Goal: Contribute content: Contribute content

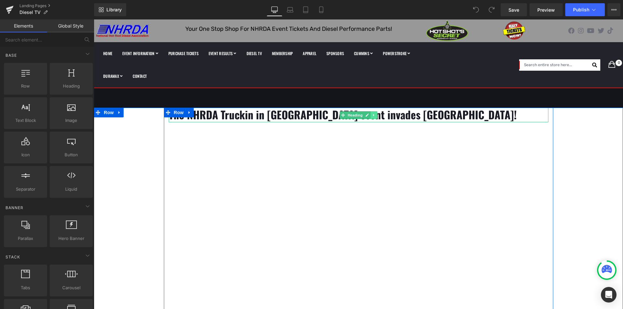
click at [373, 113] on icon at bounding box center [374, 115] width 4 height 4
click at [369, 116] on icon at bounding box center [371, 115] width 4 height 4
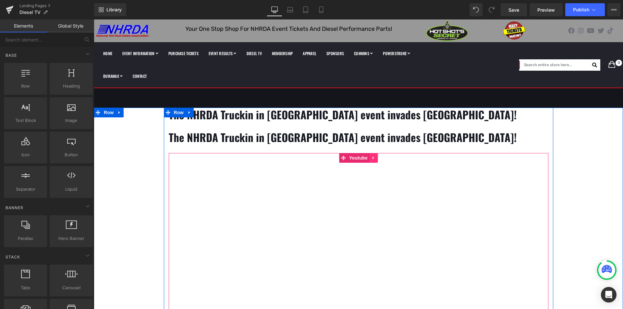
click at [371, 157] on icon at bounding box center [373, 158] width 5 height 5
click at [367, 157] on icon at bounding box center [369, 158] width 5 height 5
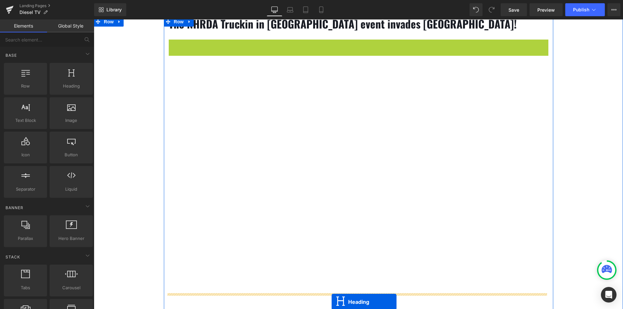
scroll to position [123, 0]
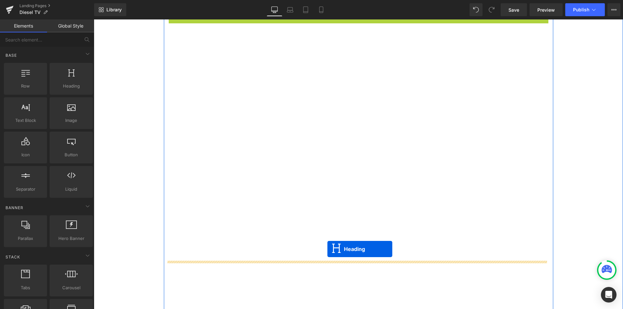
drag, startPoint x: 339, startPoint y: 136, endPoint x: 328, endPoint y: 249, distance: 113.9
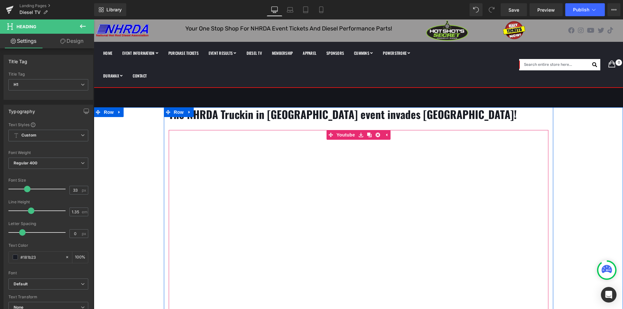
scroll to position [0, 0]
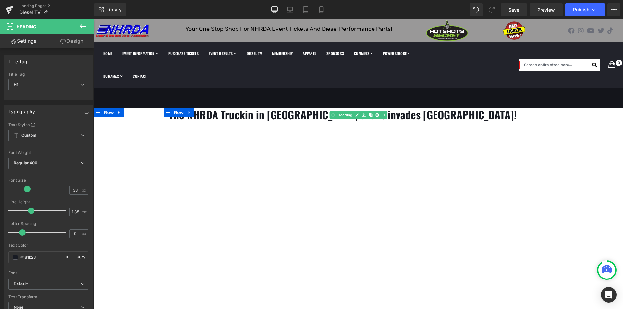
click at [441, 116] on h1 "The NHRDA Truckin in Tulsa event invades Tulsa Raceway Park!" at bounding box center [359, 115] width 380 height 15
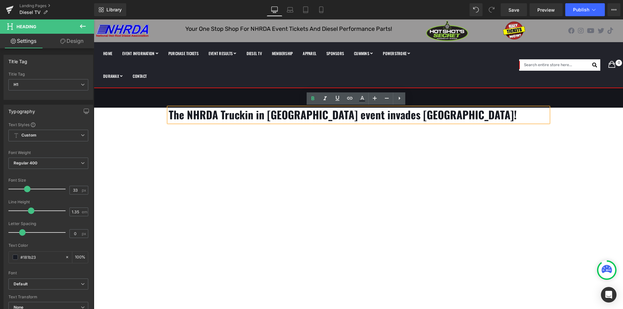
click at [439, 116] on b "The NHRDA Truckin in Tulsa event invades Tulsa Raceway Park!" at bounding box center [343, 115] width 348 height 16
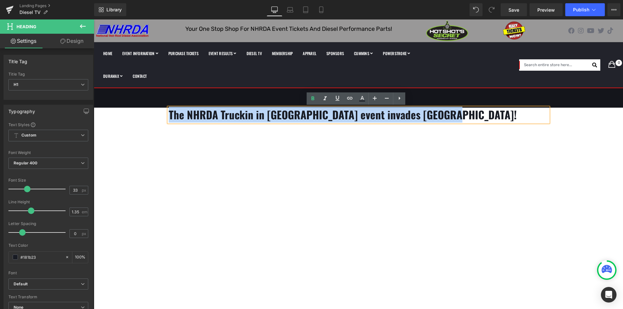
drag, startPoint x: 439, startPoint y: 116, endPoint x: 172, endPoint y: 118, distance: 266.3
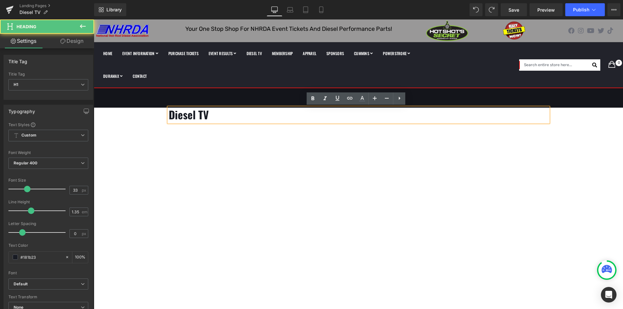
click at [209, 113] on b "Diesel TV" at bounding box center [189, 115] width 40 height 16
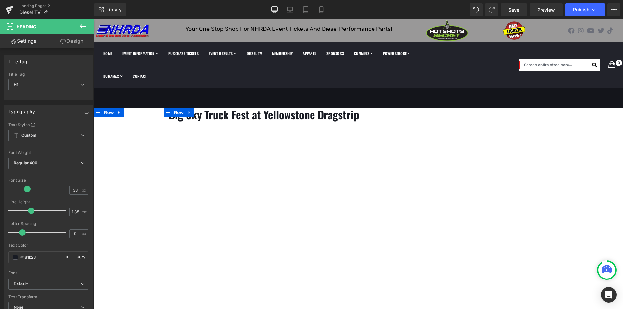
click at [361, 118] on link at bounding box center [364, 115] width 7 height 8
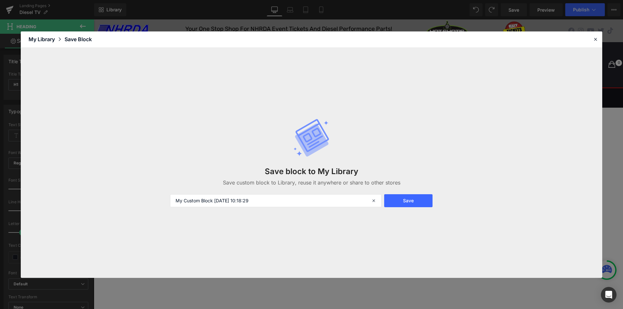
click at [321, 119] on icon at bounding box center [311, 138] width 39 height 39
click at [596, 38] on icon at bounding box center [596, 39] width 6 height 6
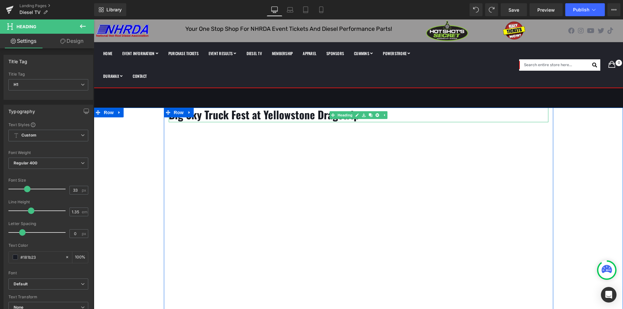
click at [315, 119] on b "Big Sky Truck Fest at Yellowstone Dragstrip" at bounding box center [264, 115] width 191 height 16
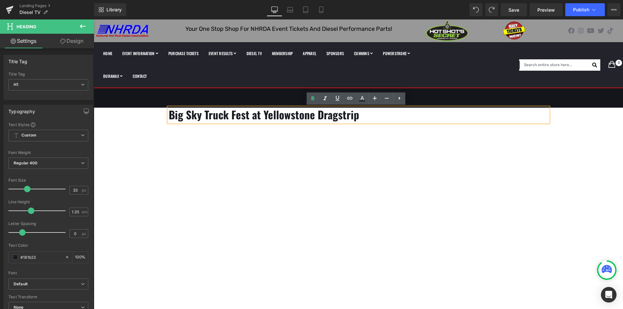
click at [356, 116] on b "Big Sky Truck Fest at Yellowstone Dragstrip" at bounding box center [264, 115] width 191 height 16
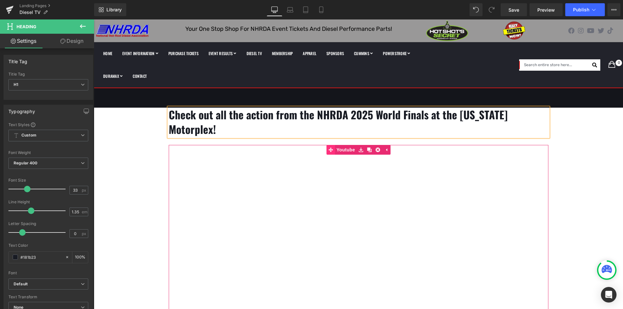
click at [344, 145] on link "Youtube" at bounding box center [342, 150] width 30 height 10
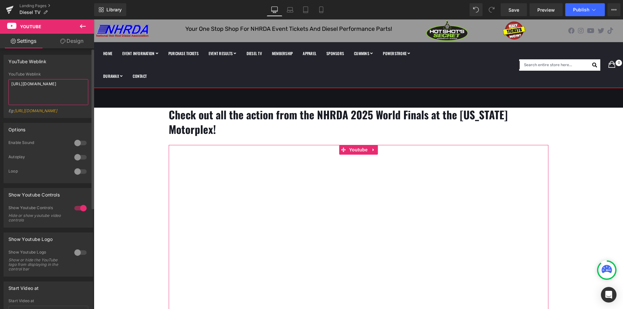
drag, startPoint x: 50, startPoint y: 93, endPoint x: 3, endPoint y: 78, distance: 49.0
click at [3, 79] on div "YouTube Weblink YouTube Weblink https://www.youtube.com/watch?v=Rw5IpnV3UG4 Eg:…" at bounding box center [48, 84] width 97 height 68
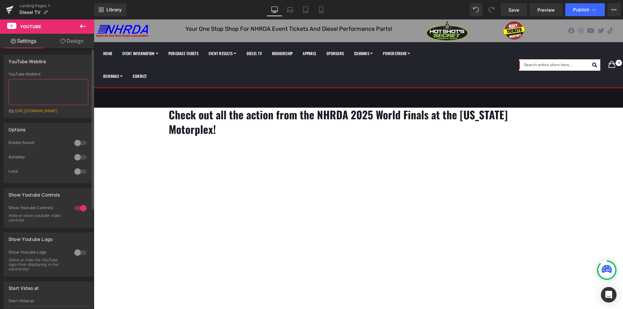
paste textarea "https://studio.youtube.com/video/jBejn9XPqbo/edit"
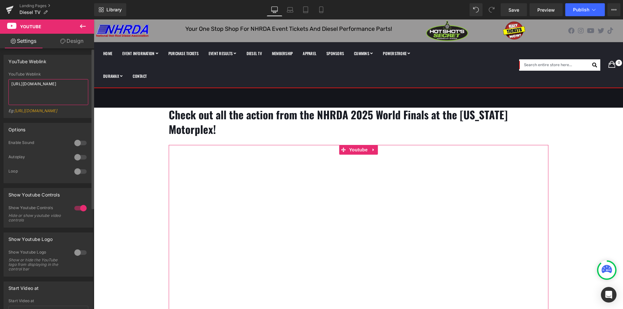
click at [58, 95] on textarea "https://studio.youtube.com/video/jBejn9XPqbo/edit" at bounding box center [48, 92] width 80 height 26
type textarea "h"
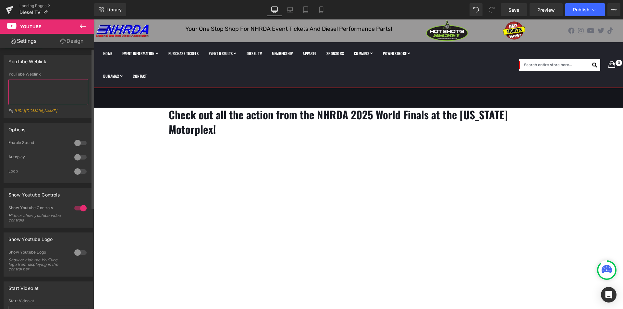
paste textarea "youtube.com/watch?v=jBejn9XPqbo&feature=youtu.be"
type textarea "youtube.com/watch?v=jBejn9XPqbo&feature=youtu.be"
click at [580, 10] on span "Publish" at bounding box center [581, 9] width 16 height 5
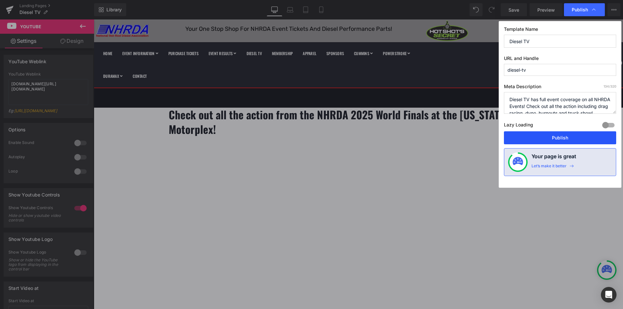
click at [538, 139] on button "Publish" at bounding box center [560, 138] width 112 height 13
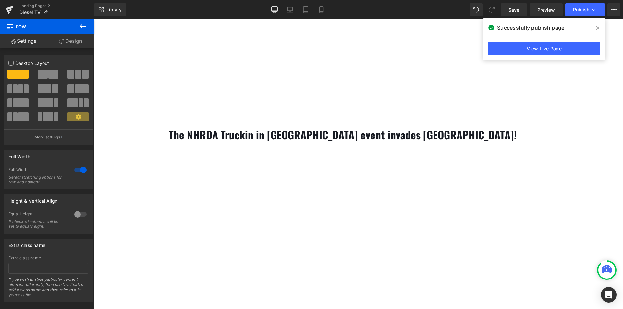
scroll to position [260, 0]
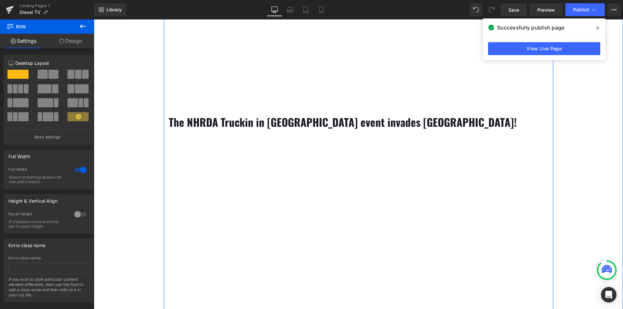
drag, startPoint x: 326, startPoint y: 111, endPoint x: 385, endPoint y: 113, distance: 59.5
click at [326, 114] on b "The NHRDA Truckin in Tulsa event invades Tulsa Raceway Park!" at bounding box center [343, 122] width 348 height 16
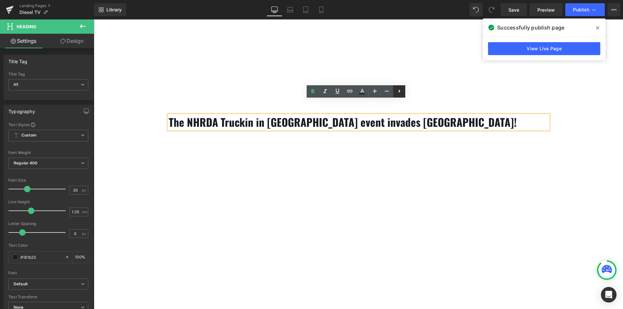
click at [401, 92] on icon at bounding box center [400, 91] width 8 height 8
click at [462, 115] on h1 "The NHRDA Truckin in Tulsa event invades Tulsa Raceway Park!" at bounding box center [359, 122] width 380 height 15
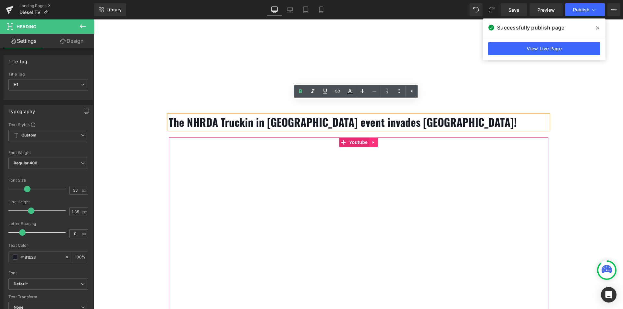
click at [371, 140] on icon at bounding box center [373, 142] width 5 height 5
click at [367, 140] on icon at bounding box center [369, 142] width 5 height 5
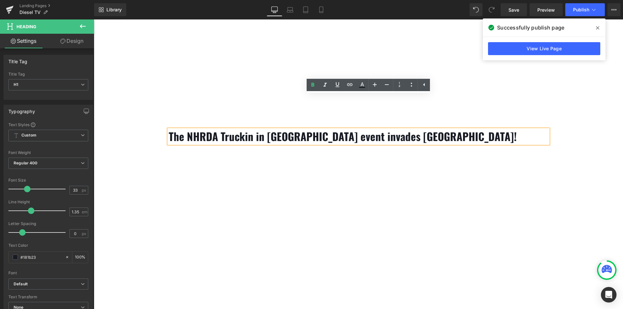
scroll to position [210, 0]
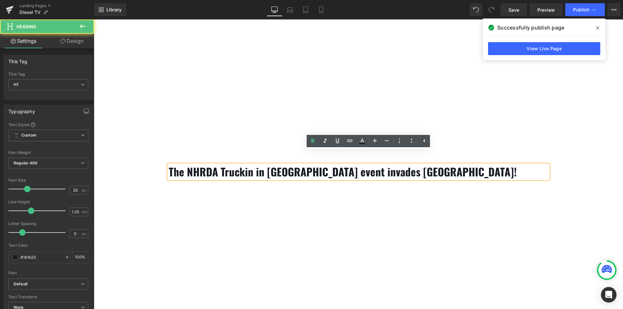
click at [261, 164] on b "The NHRDA Truckin in Tulsa event invades Tulsa Raceway Park!" at bounding box center [343, 172] width 348 height 16
click at [217, 164] on b "The NHRDA Truckin in Tulsa event invades Tulsa Raceway Park!" at bounding box center [343, 172] width 348 height 16
click at [421, 143] on icon at bounding box center [424, 141] width 8 height 8
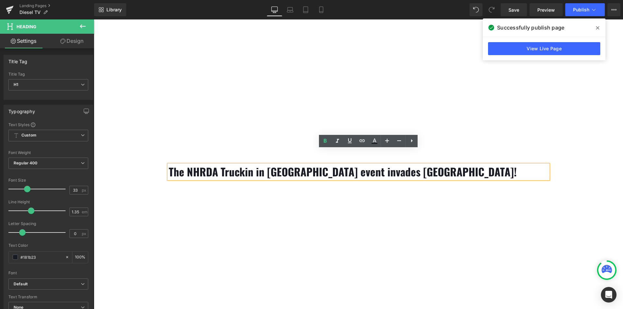
click at [369, 164] on b "The NHRDA Truckin in Tulsa event invades Tulsa Raceway Park!" at bounding box center [343, 172] width 348 height 16
click at [415, 144] on icon at bounding box center [412, 141] width 8 height 8
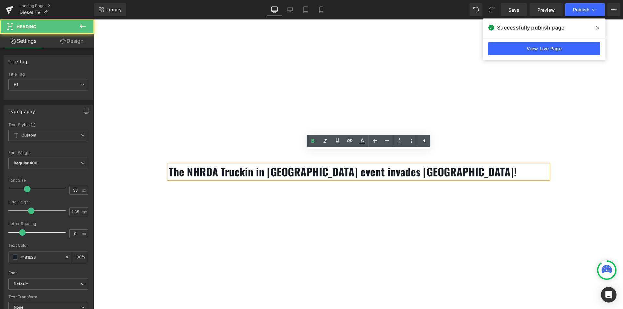
click at [449, 165] on h1 "The NHRDA Truckin in Tulsa event invades Tulsa Raceway Park!" at bounding box center [359, 172] width 380 height 15
click at [274, 164] on b "The NHRDA Truckin in Tulsa event invades Tulsa Raceway Park!" at bounding box center [343, 172] width 348 height 16
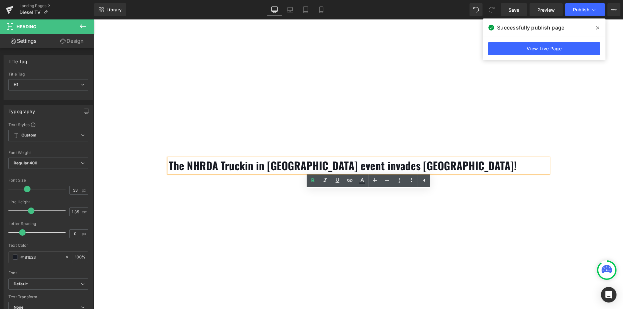
scroll to position [227, 0]
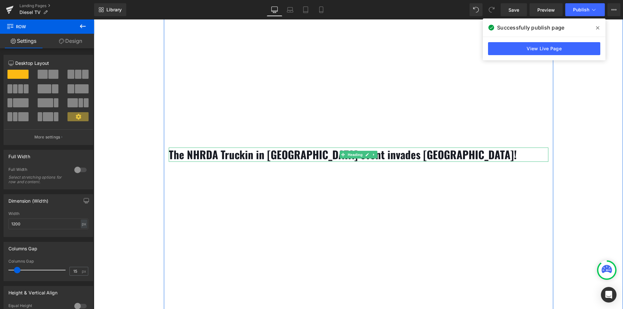
click at [443, 148] on h1 "The NHRDA Truckin in Tulsa event invades Tulsa Raceway Park!" at bounding box center [359, 155] width 380 height 15
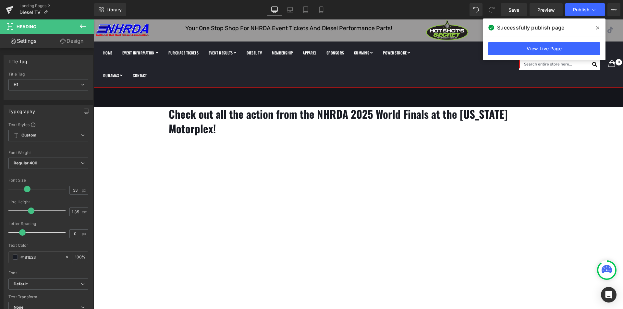
scroll to position [0, 0]
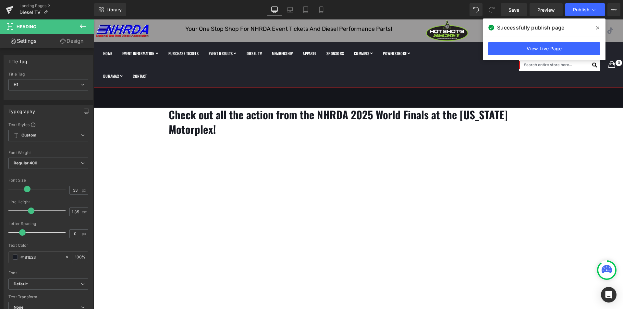
click at [318, 118] on b "Check out all the action from the NHRDA 2025 World Finals at the Texas Motorple…" at bounding box center [338, 122] width 339 height 31
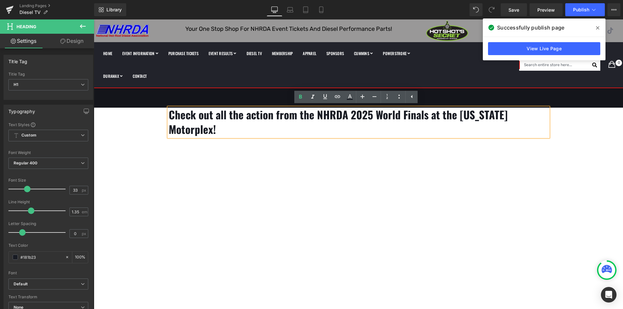
click at [319, 112] on b "Check out all the action from the NHRDA 2025 World Finals at the Texas Motorple…" at bounding box center [338, 122] width 339 height 31
click at [539, 114] on h1 "Check out all the action from the NHRDA 2025 World Finals at the Texas Motorple…" at bounding box center [359, 122] width 380 height 29
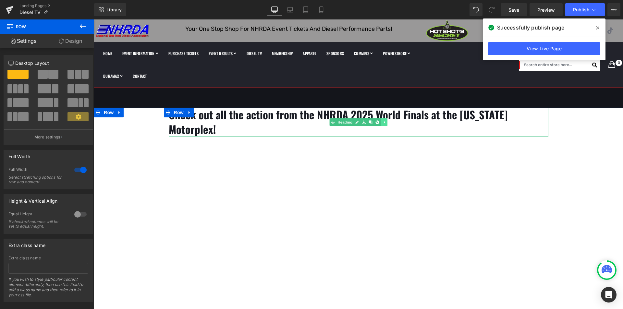
click at [383, 120] on icon at bounding box center [385, 122] width 4 height 4
click at [372, 120] on icon at bounding box center [374, 122] width 4 height 4
click at [369, 120] on icon at bounding box center [371, 122] width 4 height 4
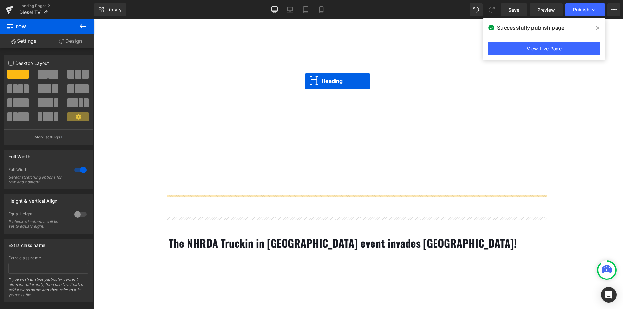
scroll to position [162, 0]
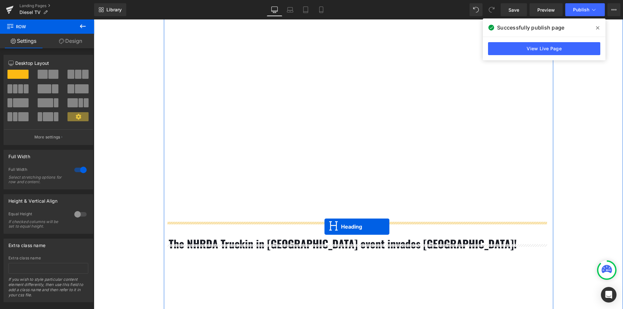
drag, startPoint x: 330, startPoint y: 115, endPoint x: 325, endPoint y: 227, distance: 112.2
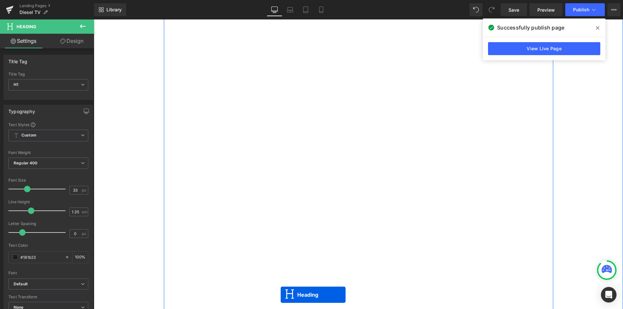
scroll to position [515, 0]
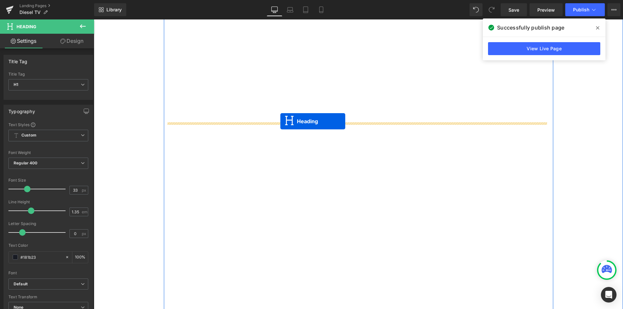
drag, startPoint x: 339, startPoint y: 251, endPoint x: 281, endPoint y: 120, distance: 143.2
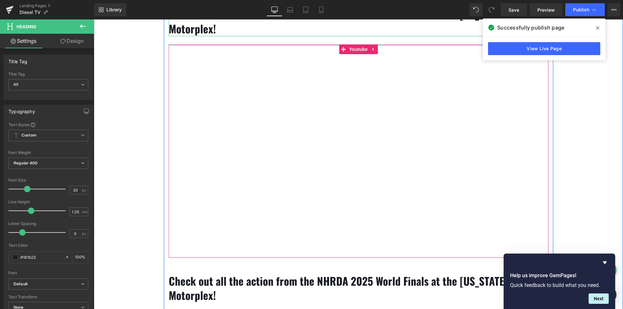
scroll to position [198, 0]
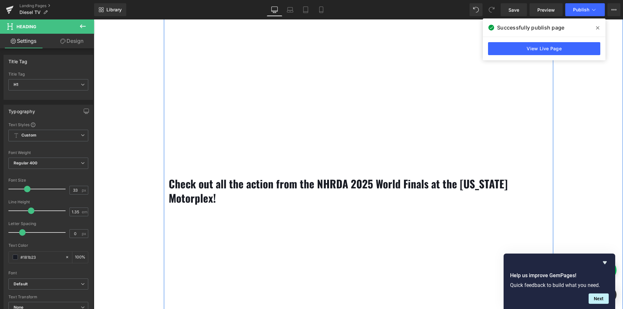
click at [508, 176] on b "Check out all the action from the NHRDA 2025 World Finals at the Texas Motorple…" at bounding box center [338, 191] width 339 height 31
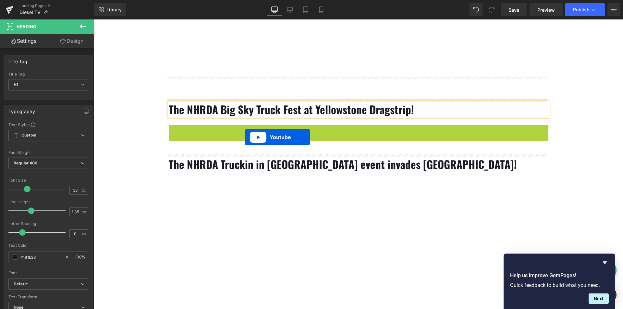
scroll to position [292, 0]
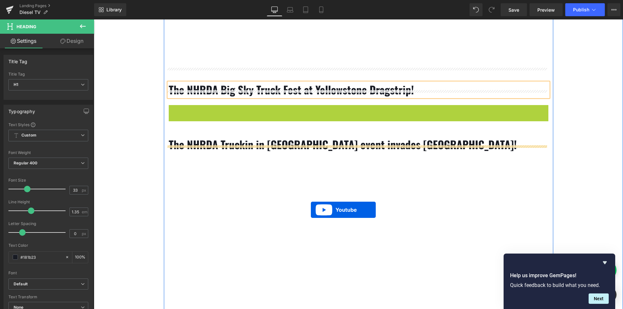
click at [311, 210] on div at bounding box center [359, 267] width 380 height 214
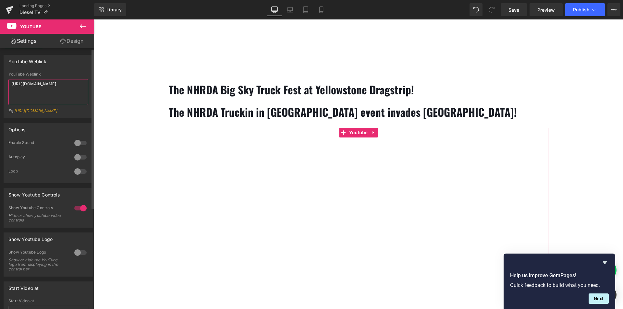
drag, startPoint x: 51, startPoint y: 87, endPoint x: 3, endPoint y: 73, distance: 49.6
click at [3, 73] on div "YouTube Weblink YouTube Weblink https://www.youtube.com/watch?v=Rw5IpnV3UG4 Eg:…" at bounding box center [48, 84] width 97 height 68
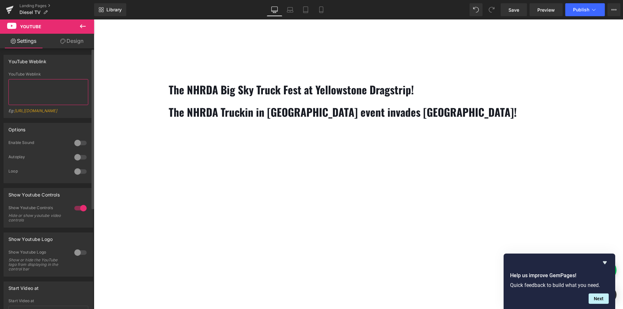
paste textarea "https://www.youtube.com/watch?v=JTUNIvdZCzw"
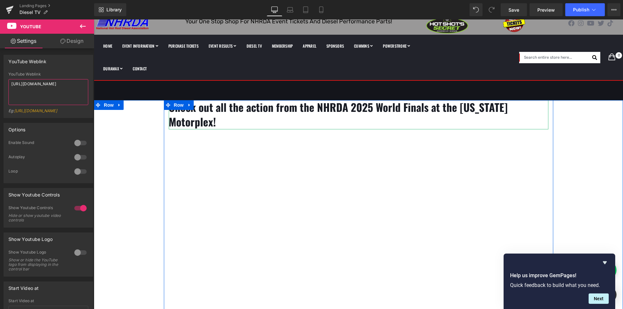
scroll to position [0, 0]
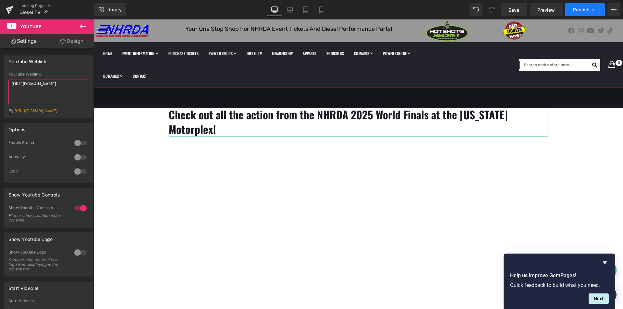
type textarea "https://www.youtube.com/watch?v=JTUNIvdZCzw"
click at [578, 12] on span "Publish" at bounding box center [581, 9] width 16 height 5
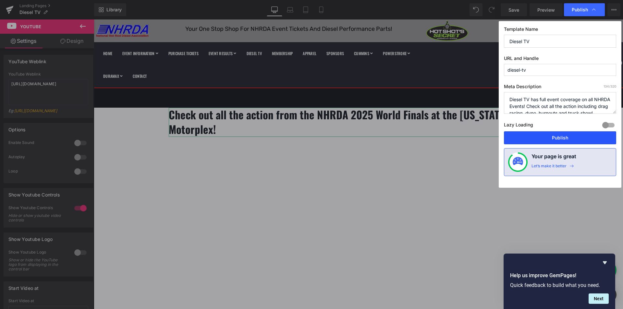
click at [547, 143] on button "Publish" at bounding box center [560, 138] width 112 height 13
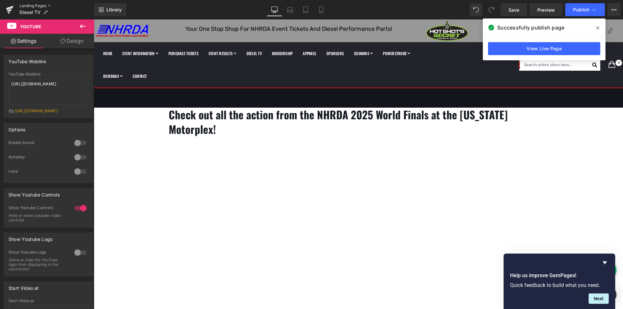
click at [37, 5] on link "Landing Pages" at bounding box center [56, 5] width 75 height 5
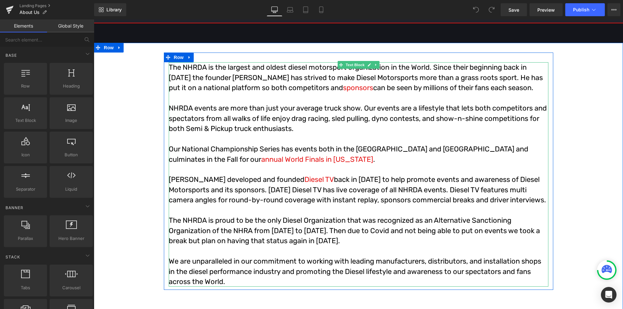
scroll to position [162, 0]
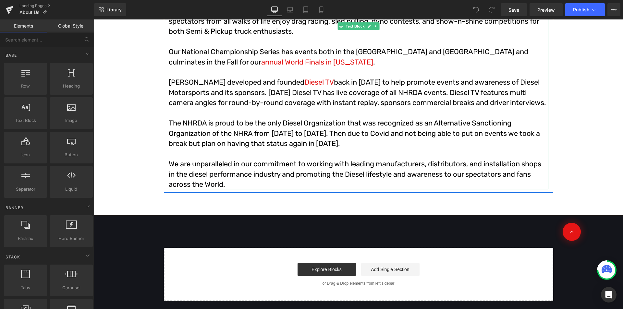
click at [333, 149] on p "The NHRDA is proud to be the only Diesel Organization that was recognized as an…" at bounding box center [359, 133] width 380 height 31
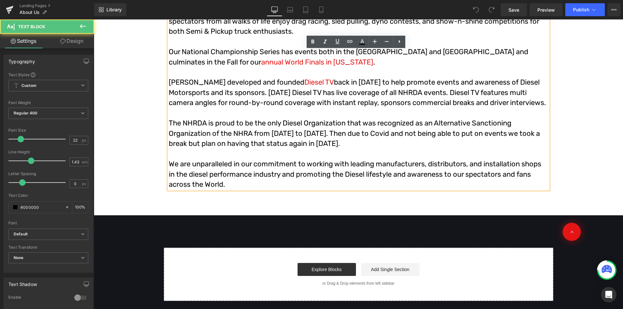
click at [333, 149] on p "The NHRDA is proud to be the only Diesel Organization that was recognized as an…" at bounding box center [359, 133] width 380 height 31
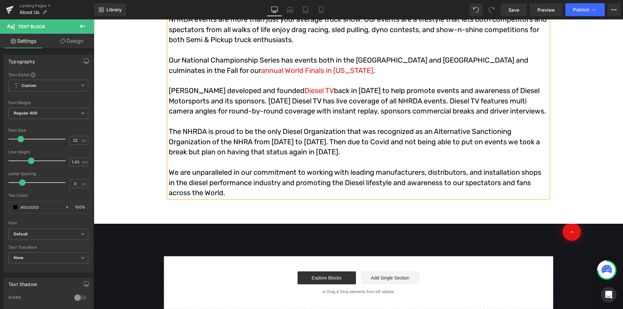
scroll to position [130, 0]
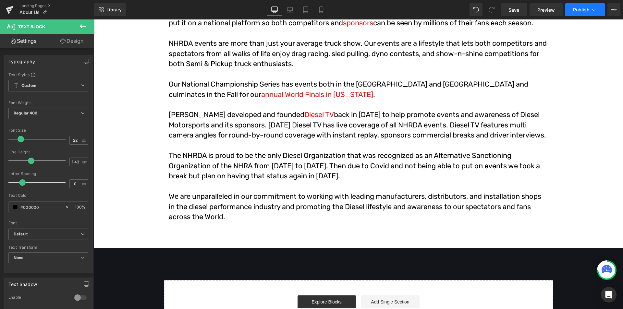
click at [581, 8] on span "Publish" at bounding box center [581, 9] width 16 height 5
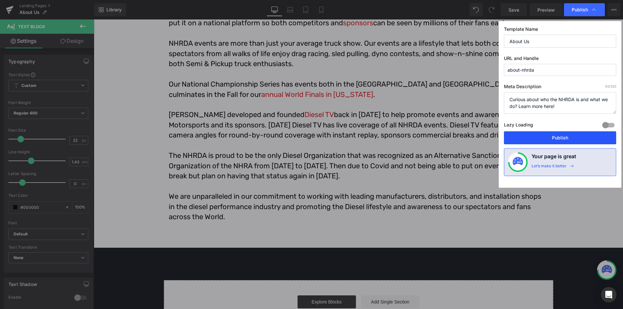
click at [534, 136] on button "Publish" at bounding box center [560, 138] width 112 height 13
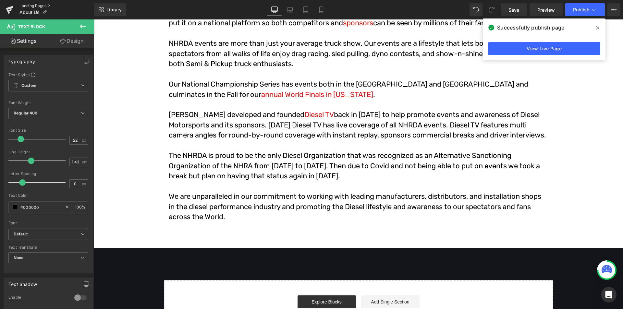
click at [33, 6] on link "Landing Pages" at bounding box center [56, 5] width 75 height 5
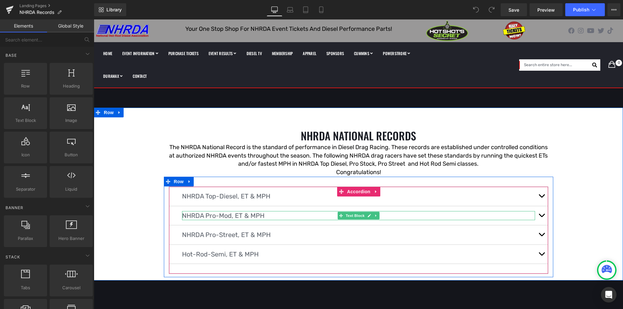
click at [244, 217] on p "NHRDA Pro-Mod, ET & MPH" at bounding box center [358, 215] width 353 height 9
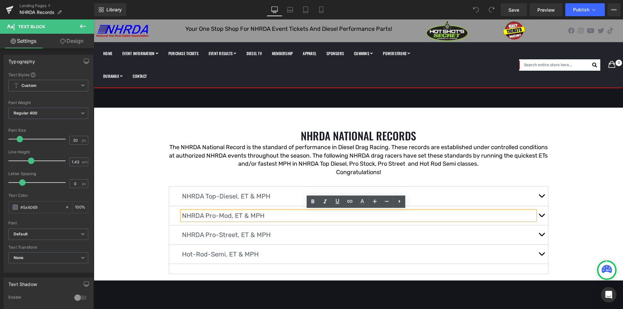
click at [542, 217] on span "button" at bounding box center [542, 217] width 0 height 0
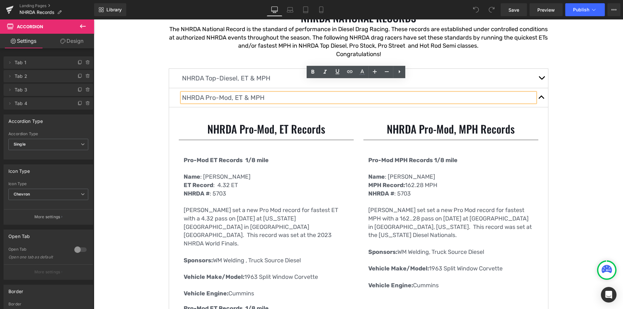
scroll to position [130, 0]
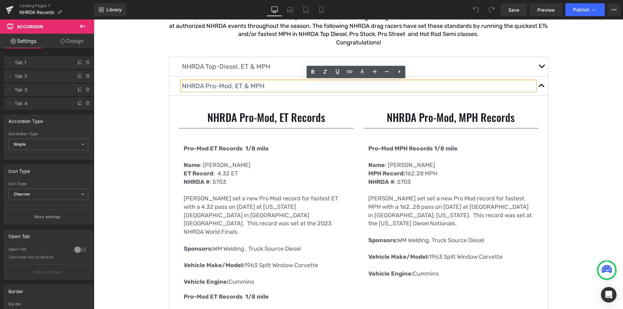
click at [396, 208] on p "Wade Minter set set a new Pro Mod record for fastest MPH with a 162..28 pass on…" at bounding box center [451, 211] width 165 height 33
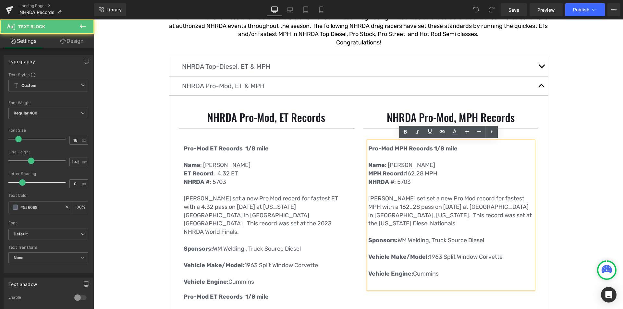
click at [397, 207] on p "Wade Minter set set a new Pro Mod record for fastest MPH with a 162..28 pass on…" at bounding box center [451, 211] width 165 height 33
click at [402, 209] on p "Wade Minter set set a new Pro Mod record for fastest MPH with a 162.28 pass on …" at bounding box center [451, 211] width 165 height 33
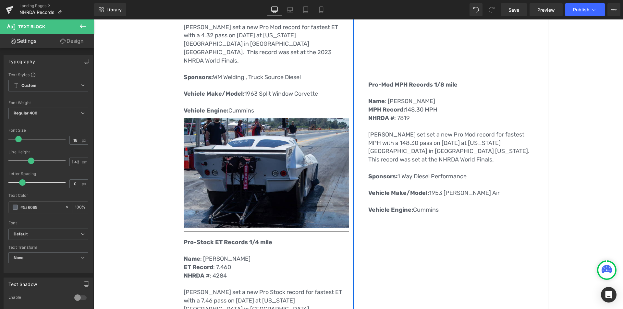
scroll to position [455, 0]
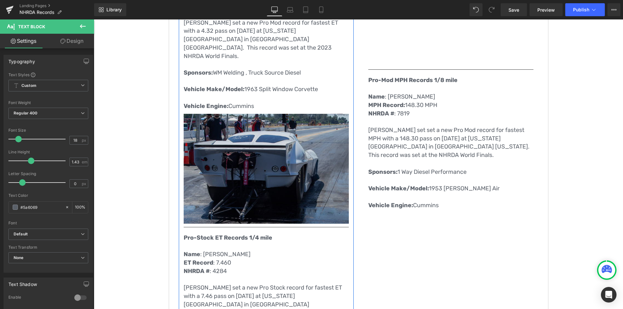
click at [288, 147] on img at bounding box center [266, 169] width 165 height 110
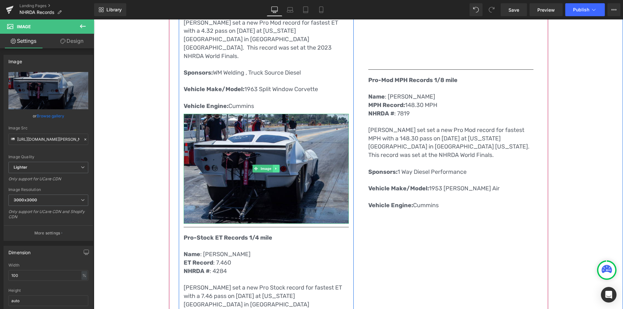
click at [276, 168] on icon at bounding box center [276, 169] width 1 height 2
click at [271, 167] on icon at bounding box center [273, 169] width 4 height 4
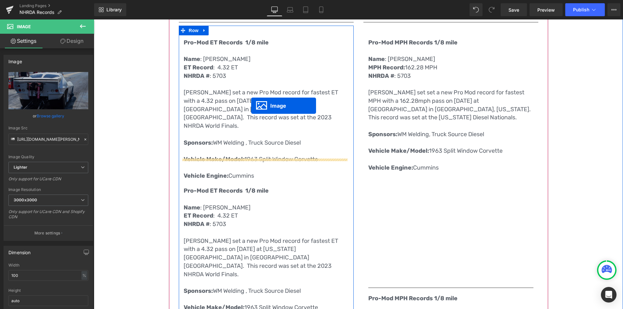
scroll to position [195, 0]
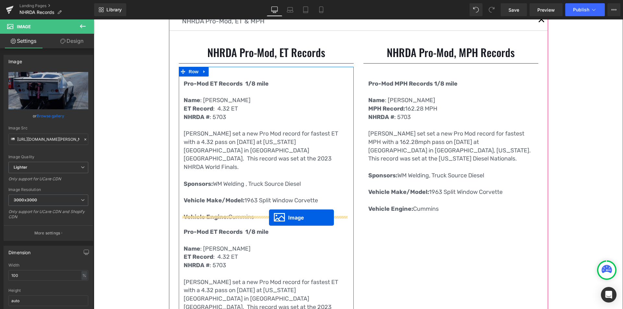
drag, startPoint x: 245, startPoint y: 152, endPoint x: 269, endPoint y: 218, distance: 70.1
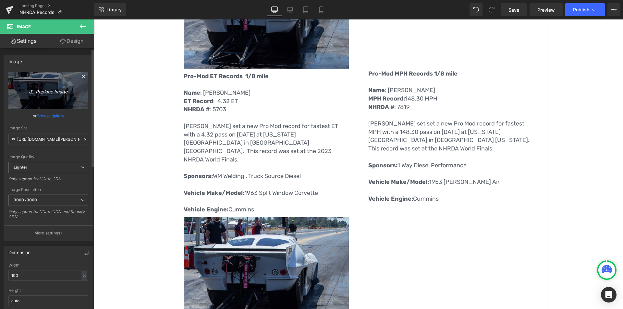
scroll to position [260, 0]
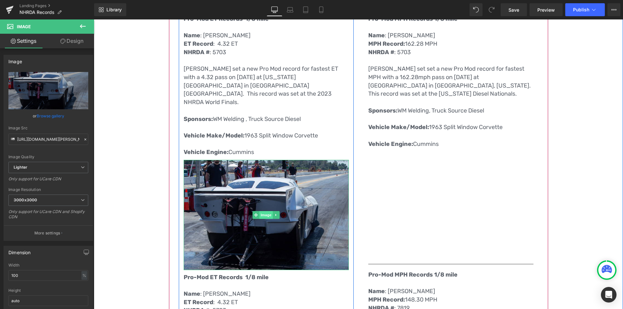
click at [270, 211] on span "Image" at bounding box center [266, 215] width 14 height 8
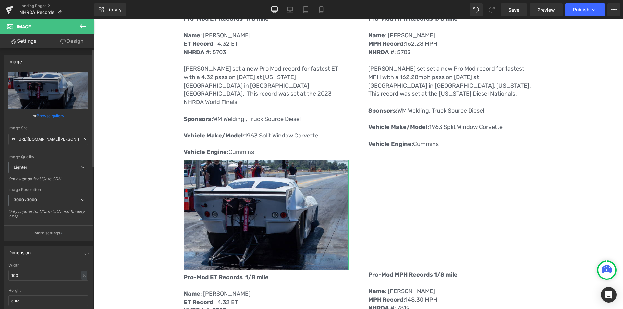
click at [40, 115] on link "Browse gallery" at bounding box center [51, 115] width 28 height 11
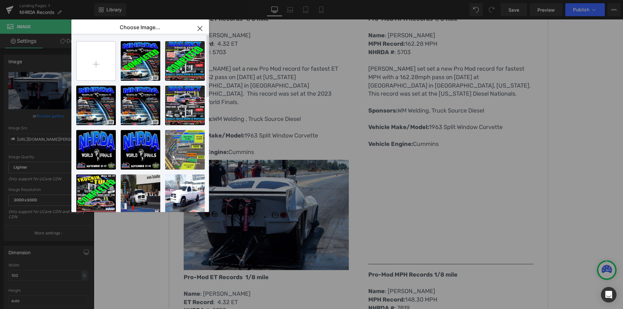
click at [95, 61] on input "file" at bounding box center [96, 61] width 39 height 39
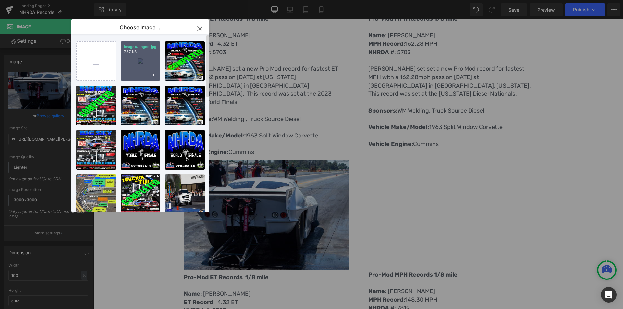
click at [149, 69] on div "images...ages.jpg 7.87 KB" at bounding box center [141, 61] width 40 height 40
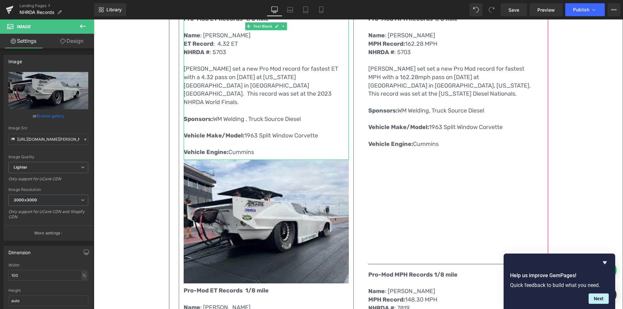
drag, startPoint x: 229, startPoint y: 146, endPoint x: 260, endPoint y: 147, distance: 31.2
click at [229, 148] on p "Vehicle Engine: Cummins" at bounding box center [266, 152] width 165 height 8
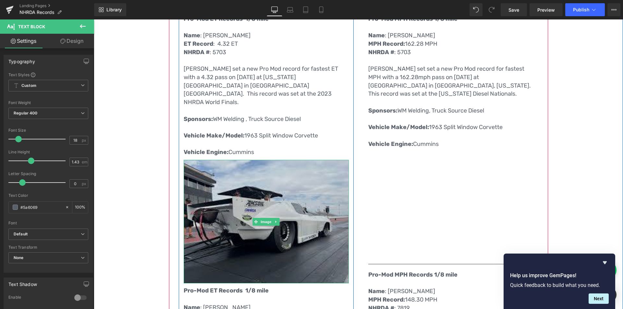
click at [247, 197] on img at bounding box center [266, 222] width 165 height 124
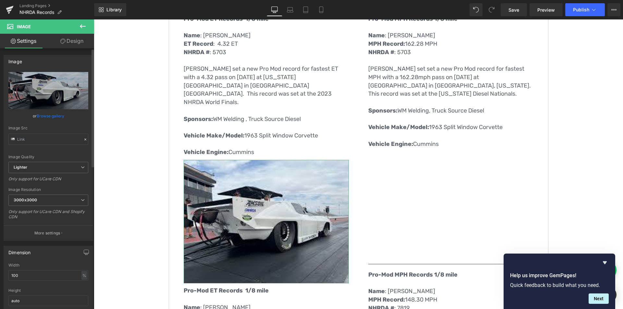
click at [49, 116] on link "Browse gallery" at bounding box center [51, 115] width 28 height 11
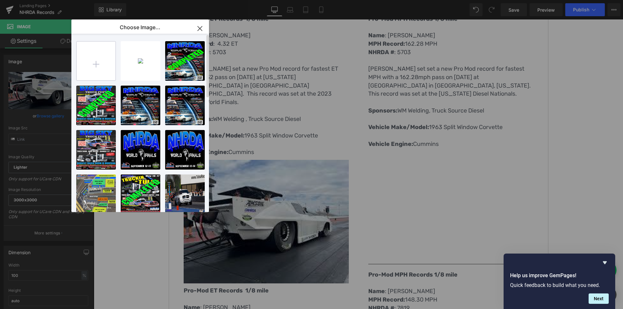
click at [98, 64] on input "file" at bounding box center [96, 61] width 39 height 39
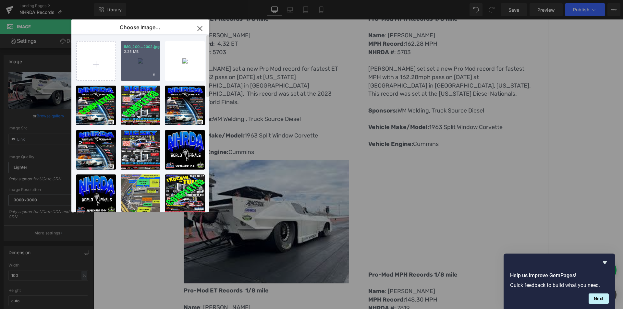
click at [137, 57] on div "IMG_200...2002.jpg 2.25 MB" at bounding box center [141, 61] width 40 height 40
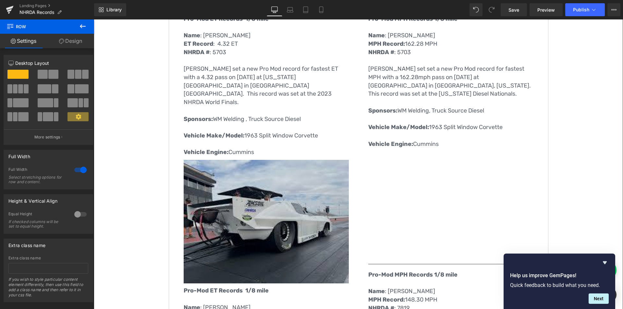
click at [250, 208] on img at bounding box center [266, 222] width 165 height 124
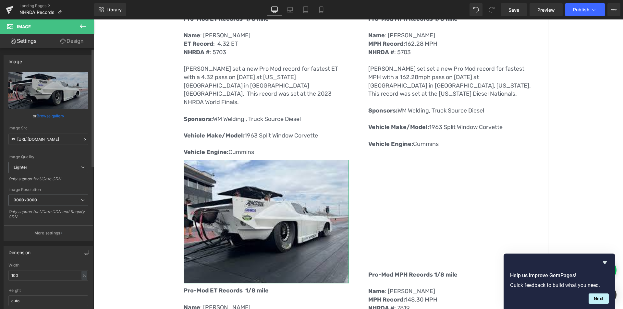
click at [52, 113] on link "Browse gallery" at bounding box center [51, 115] width 28 height 11
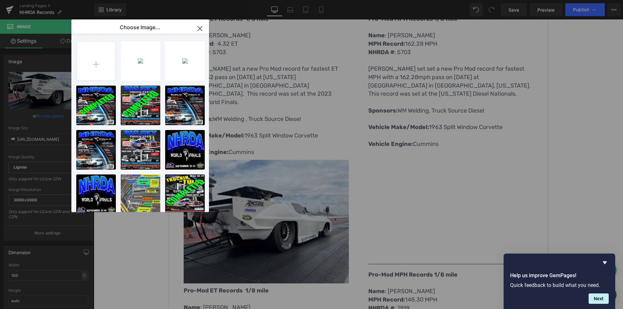
click at [200, 28] on icon "button" at bounding box center [200, 28] width 4 height 4
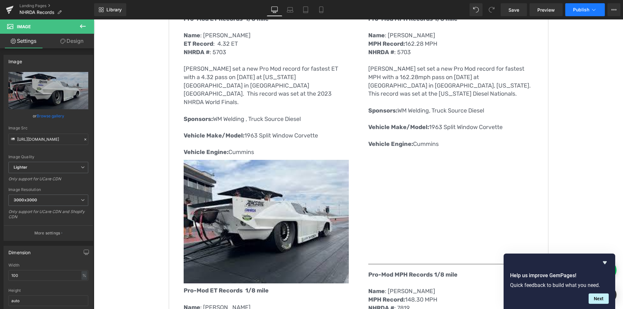
click at [576, 12] on span "Publish" at bounding box center [581, 9] width 16 height 5
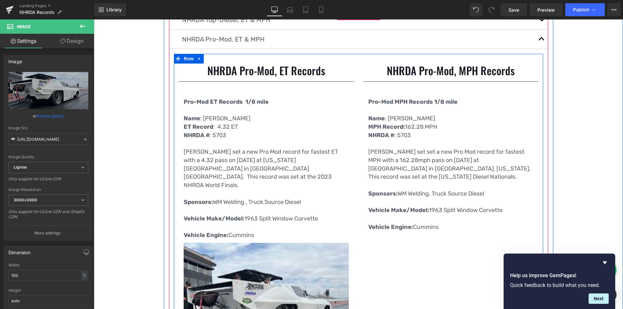
scroll to position [162, 0]
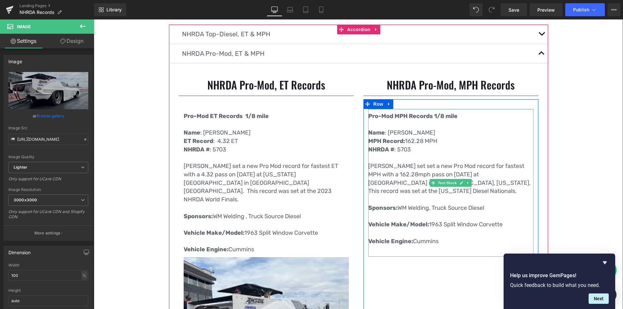
click at [391, 175] on p "Wade Minter set set a new Pro Mod record for fastest MPH with a 162.28mph pass …" at bounding box center [451, 178] width 165 height 33
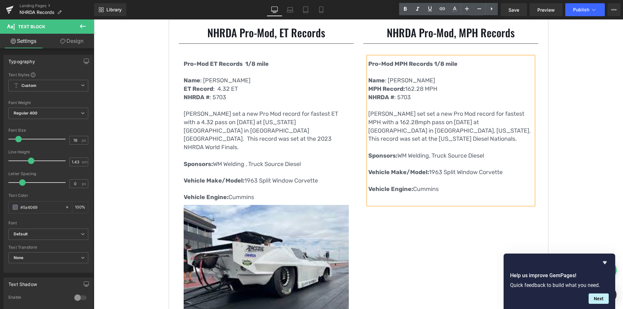
scroll to position [195, 0]
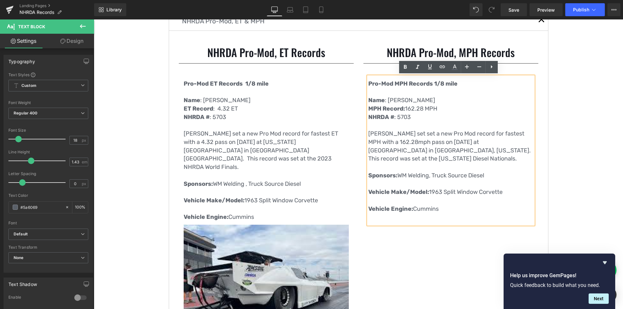
click at [487, 107] on p "MPH Record: 162.28 MPH" at bounding box center [451, 109] width 165 height 8
click at [436, 182] on p at bounding box center [451, 184] width 165 height 8
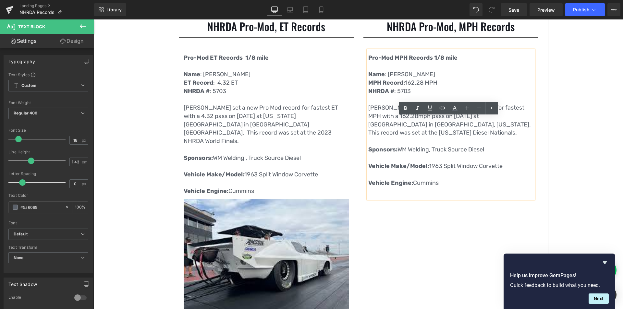
scroll to position [227, 0]
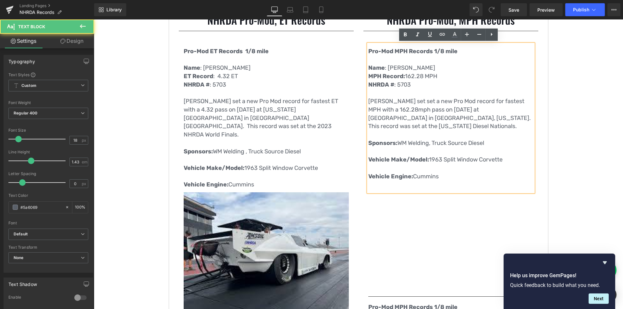
click at [473, 176] on p "Vehicle Engine: Cummins" at bounding box center [451, 177] width 165 height 8
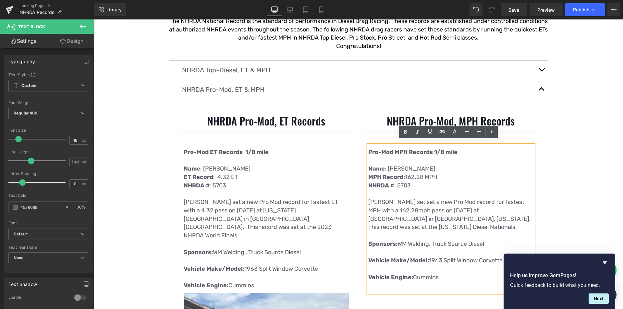
scroll to position [130, 0]
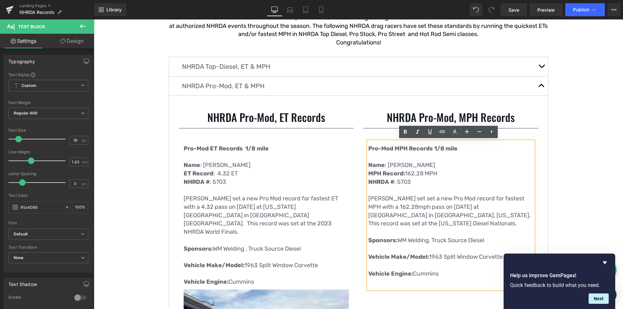
click at [406, 160] on p "Pro-Mod MPH Records 1/8 mile" at bounding box center [451, 153] width 165 height 17
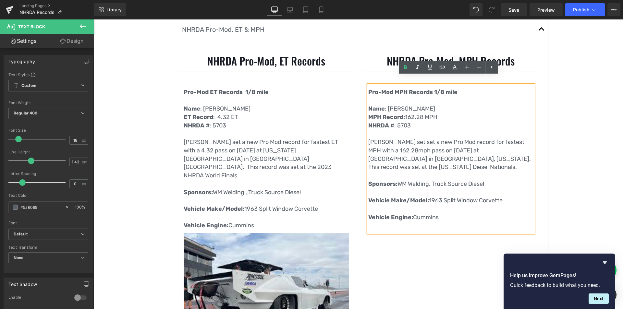
scroll to position [195, 0]
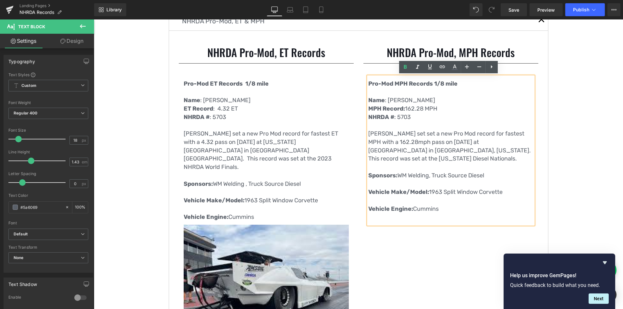
click at [373, 124] on p at bounding box center [451, 125] width 165 height 8
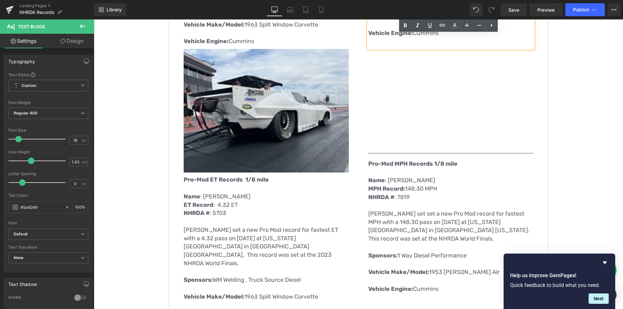
scroll to position [390, 0]
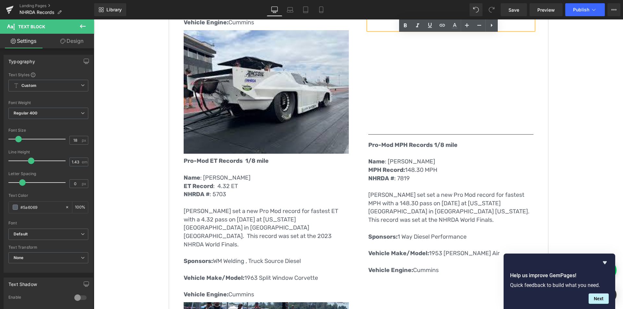
click at [473, 181] on p "NHRDA # : 7819" at bounding box center [451, 179] width 165 height 8
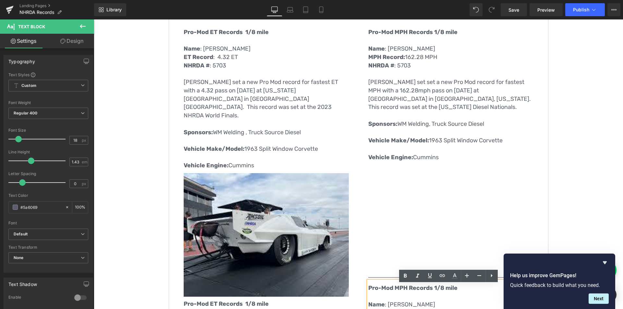
scroll to position [227, 0]
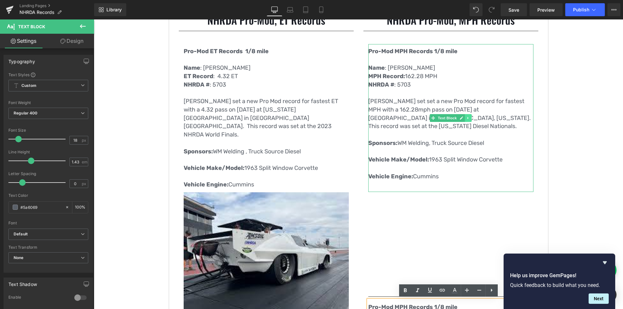
click at [467, 117] on icon at bounding box center [469, 118] width 4 height 4
click at [463, 118] on icon at bounding box center [465, 118] width 4 height 4
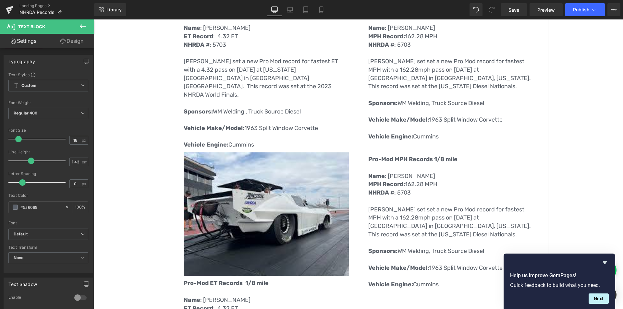
scroll to position [260, 0]
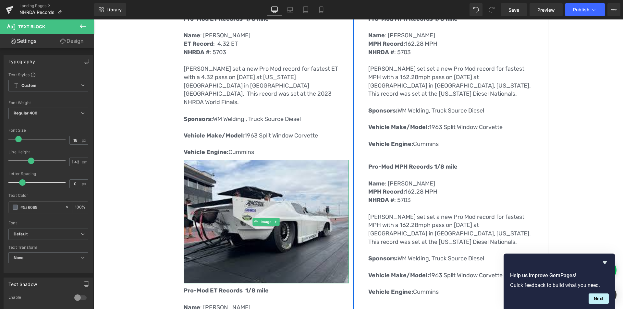
click at [276, 221] on icon at bounding box center [276, 222] width 1 height 2
click at [271, 220] on icon at bounding box center [273, 222] width 4 height 4
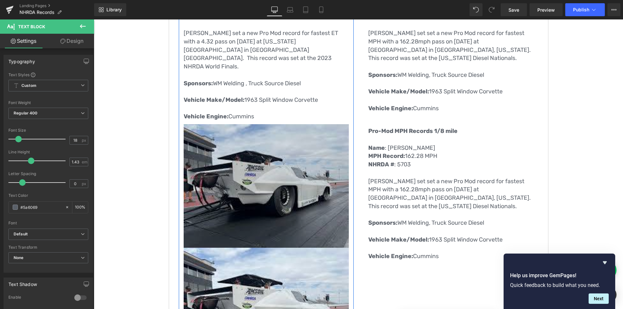
scroll to position [295, 0]
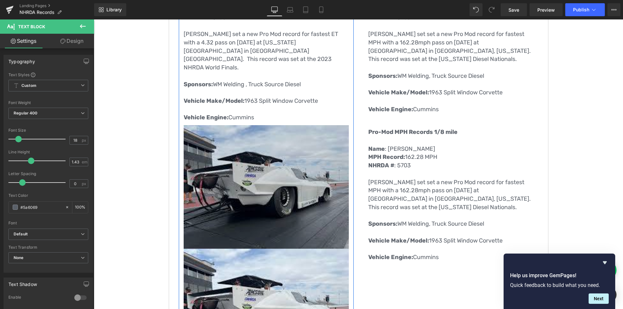
click at [295, 146] on img at bounding box center [266, 187] width 165 height 124
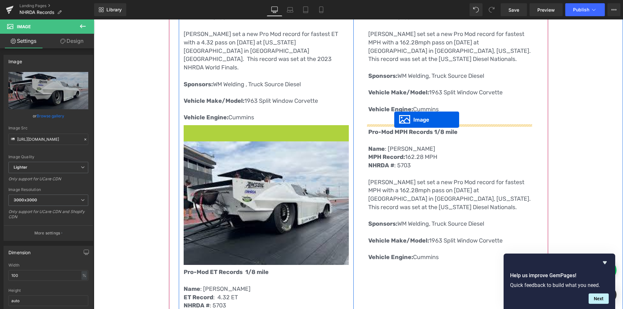
drag, startPoint x: 243, startPoint y: 180, endPoint x: 395, endPoint y: 120, distance: 163.2
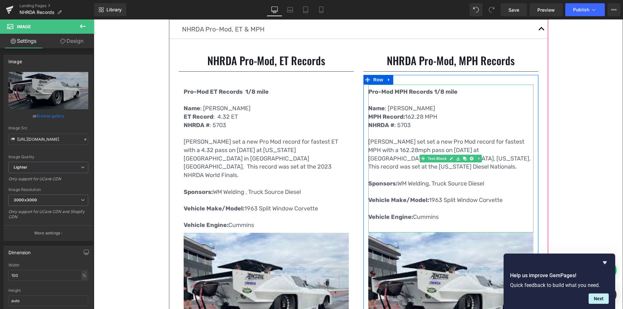
scroll to position [197, 0]
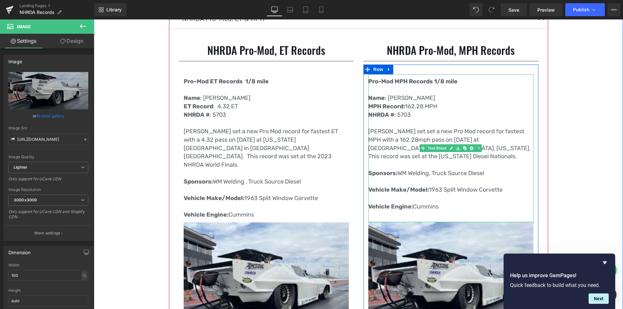
click at [393, 141] on p "Wade Minter set set a new Pro Mod record for fastest MPH with a 162.28mph pass …" at bounding box center [451, 144] width 165 height 33
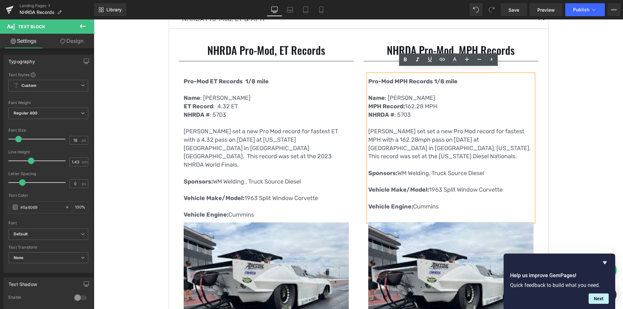
scroll to position [262, 0]
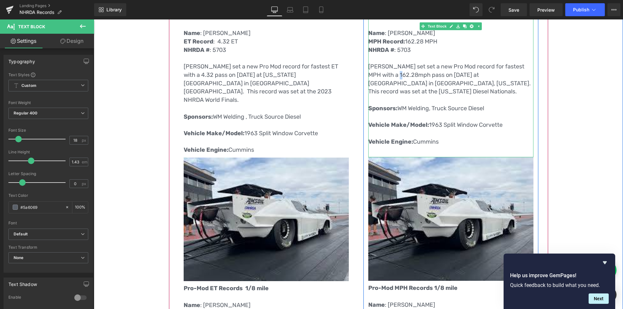
click at [392, 74] on p "Wade Minter set set a new Pro Mod record for fastest MPH with a 162.28mph pass …" at bounding box center [451, 79] width 165 height 33
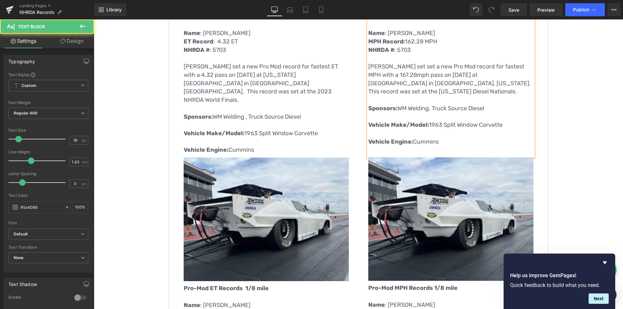
click at [401, 75] on p "Wade Minter set set a new Pro Mod record for fastest MPH with a 167.28mph pass …" at bounding box center [451, 79] width 165 height 33
click at [449, 77] on p "Wade Minter set set a new Pro Mod record for fastest MPH with a 167.04mph pass …" at bounding box center [451, 79] width 165 height 33
click at [497, 76] on p "Wade Minter set set a new Pro Mod record for fastest MPH with a 167.04mph pass …" at bounding box center [451, 79] width 165 height 33
click at [516, 76] on p "Wade Minter set set a new Pro Mod record for fastest MPH with a 167.04mph pass …" at bounding box center [451, 79] width 165 height 33
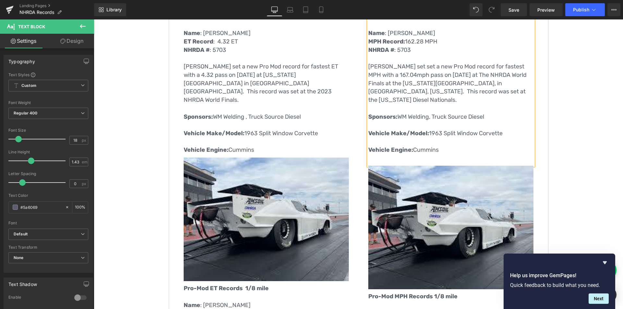
click at [519, 113] on p "Sponsors: WM Welding, Truck Source Diesel" at bounding box center [451, 117] width 165 height 8
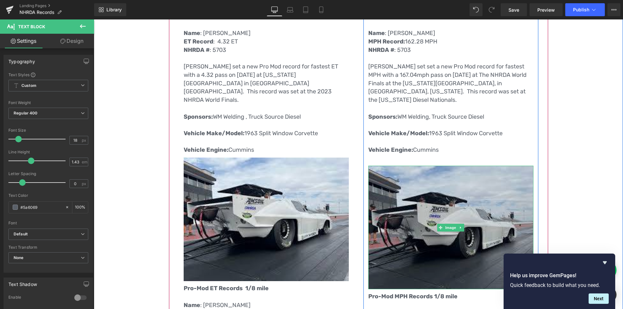
click at [435, 187] on img at bounding box center [451, 228] width 165 height 124
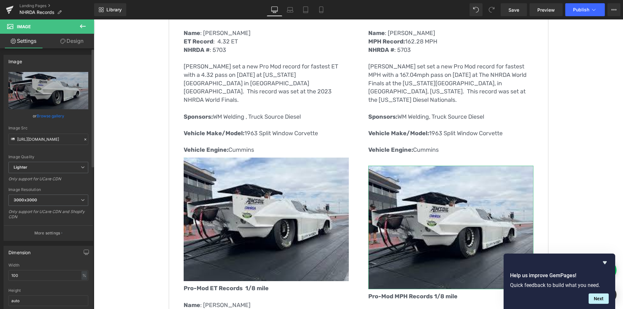
click at [55, 119] on link "Browse gallery" at bounding box center [51, 115] width 28 height 11
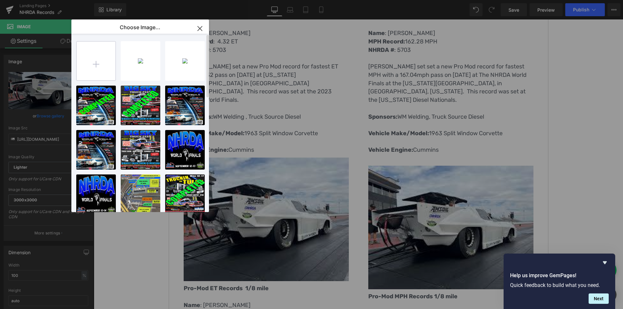
click at [96, 66] on input "file" at bounding box center [96, 61] width 39 height 39
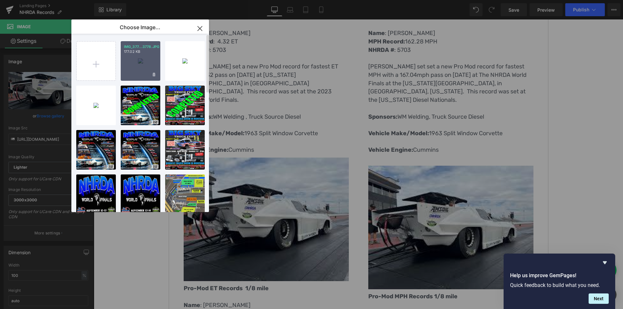
click at [139, 62] on div "IMG_377...3778.JPG 177.02 KB" at bounding box center [141, 61] width 40 height 40
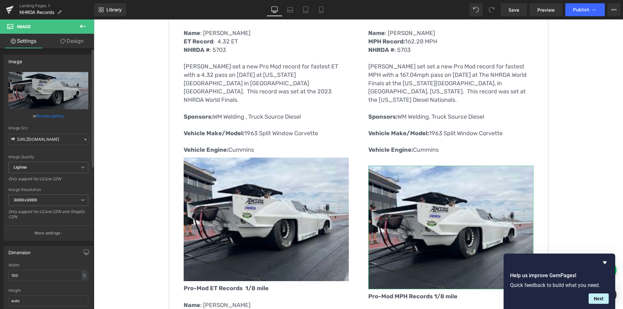
click at [46, 115] on link "Browse gallery" at bounding box center [51, 115] width 28 height 11
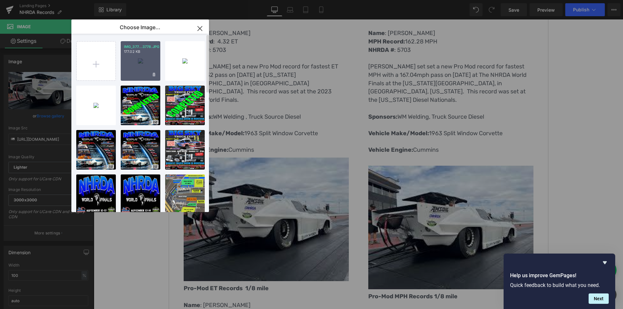
click at [139, 58] on div "IMG_377...3778.JPG 177.02 KB" at bounding box center [141, 61] width 40 height 40
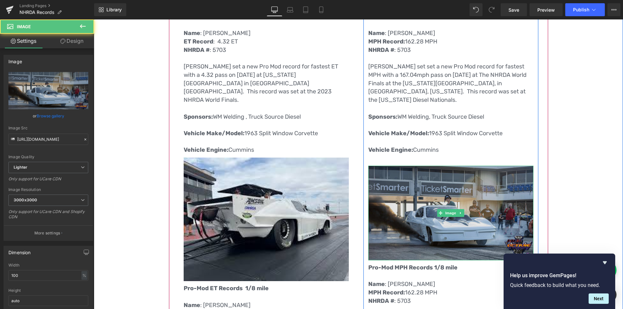
click at [461, 208] on img at bounding box center [451, 213] width 165 height 95
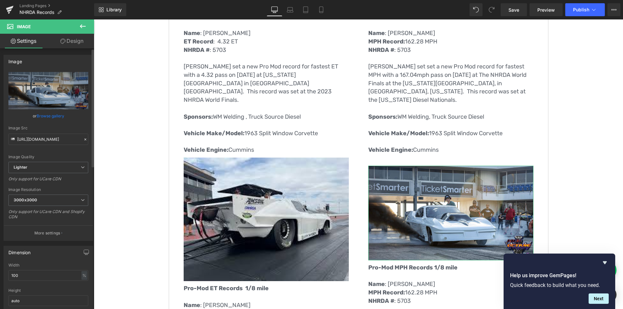
click at [47, 116] on link "Browse gallery" at bounding box center [51, 115] width 28 height 11
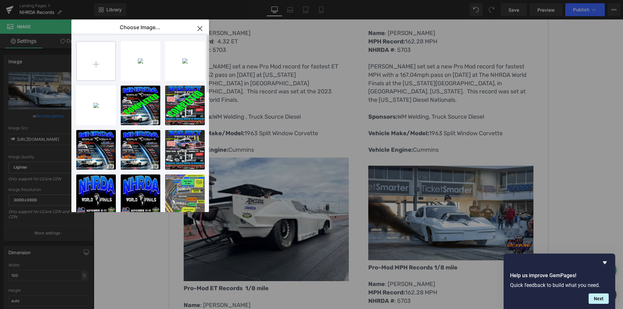
click at [98, 68] on input "file" at bounding box center [96, 61] width 39 height 39
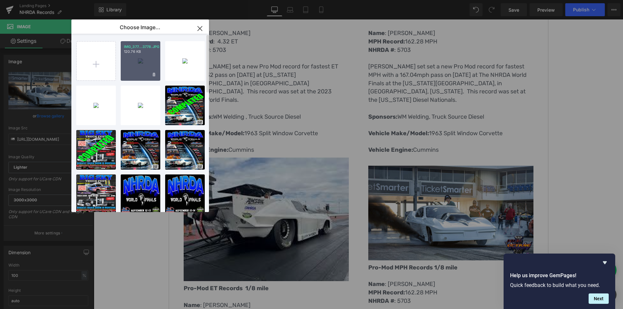
click at [144, 64] on div "IMG_377...3778.JPG 120.76 KB" at bounding box center [141, 61] width 40 height 40
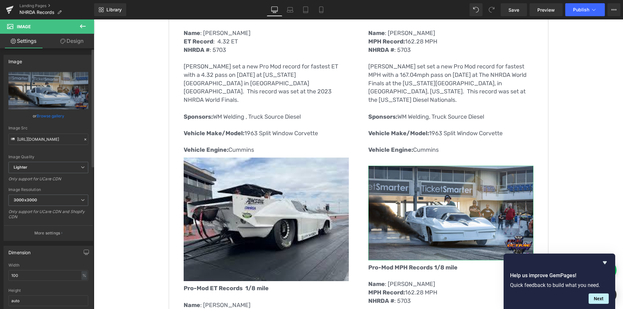
click at [50, 116] on link "Browse gallery" at bounding box center [51, 115] width 28 height 11
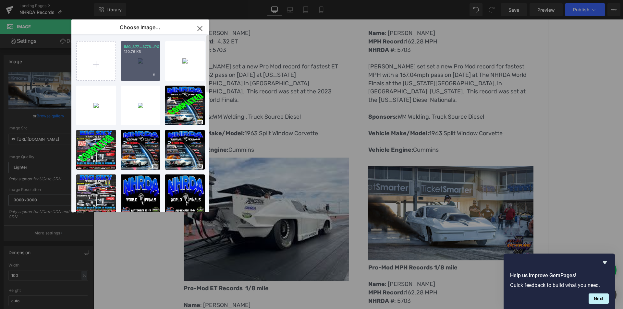
click at [139, 58] on div "IMG_377...3778.JPG 120.76 KB" at bounding box center [141, 61] width 40 height 40
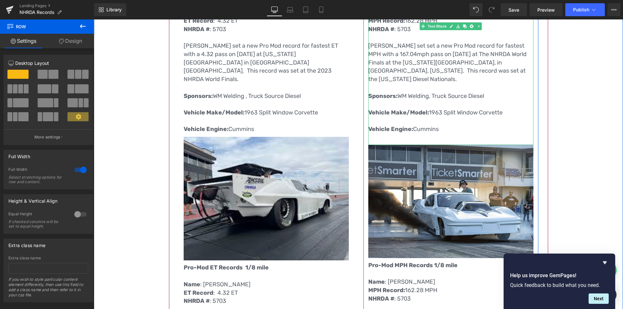
scroll to position [295, 0]
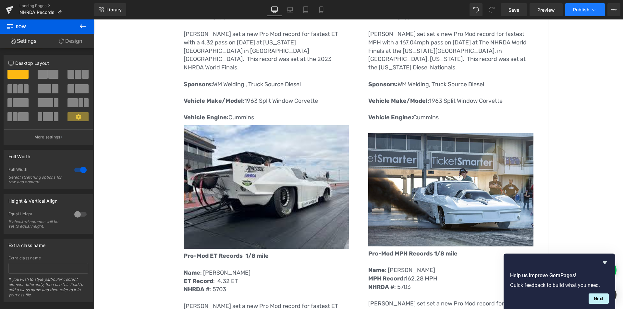
click at [575, 10] on span "Publish" at bounding box center [581, 9] width 16 height 5
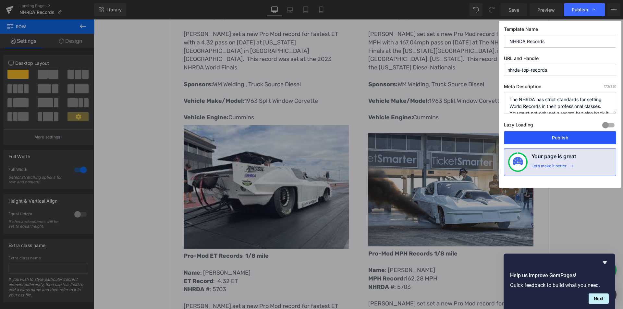
click at [548, 136] on button "Publish" at bounding box center [560, 138] width 112 height 13
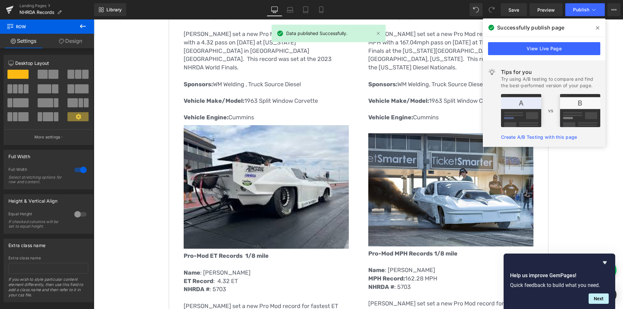
click at [598, 26] on icon at bounding box center [597, 27] width 3 height 5
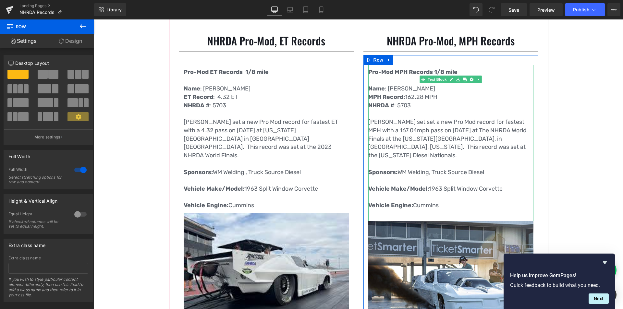
scroll to position [195, 0]
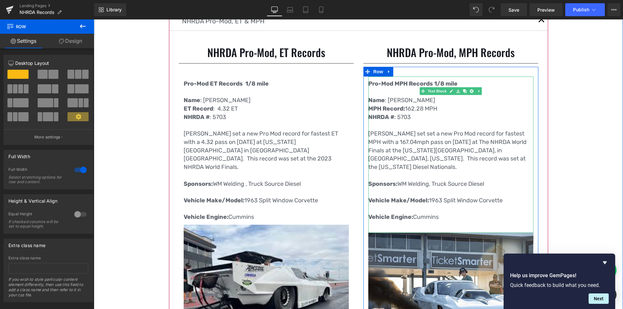
click at [412, 108] on p "MPH Record: 162.28 MPH" at bounding box center [451, 109] width 165 height 8
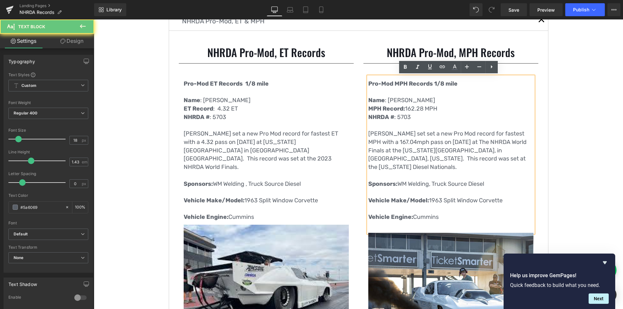
click at [414, 108] on p "MPH Record: 162.28 MPH" at bounding box center [451, 109] width 165 height 8
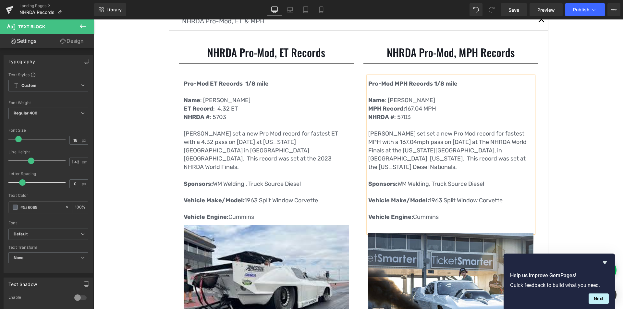
click at [469, 119] on p "NHRDA # : 5703" at bounding box center [451, 117] width 165 height 8
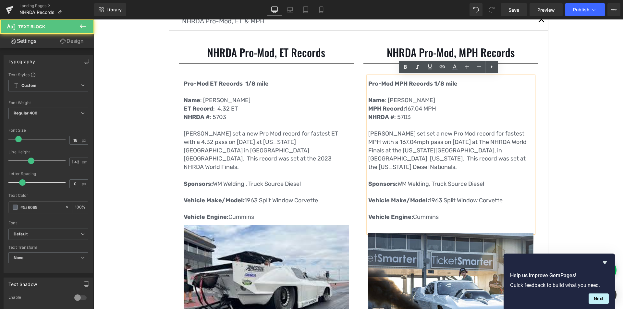
click at [506, 162] on p "Wade Minter set set a new Pro Mod record for fastest MPH with a 167.04mph pass …" at bounding box center [451, 151] width 165 height 42
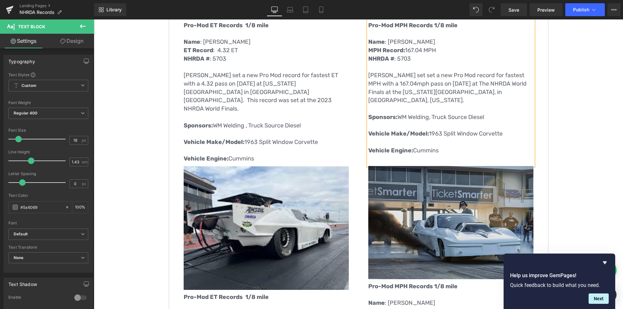
scroll to position [260, 0]
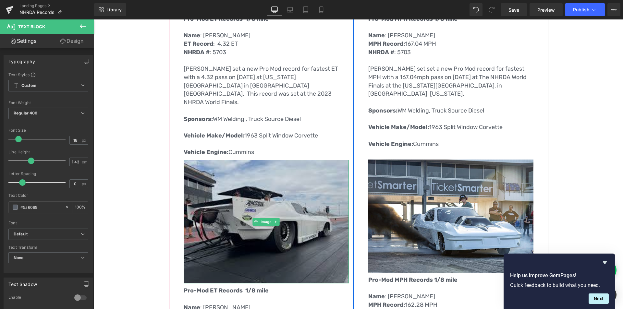
click at [269, 226] on img at bounding box center [266, 222] width 165 height 124
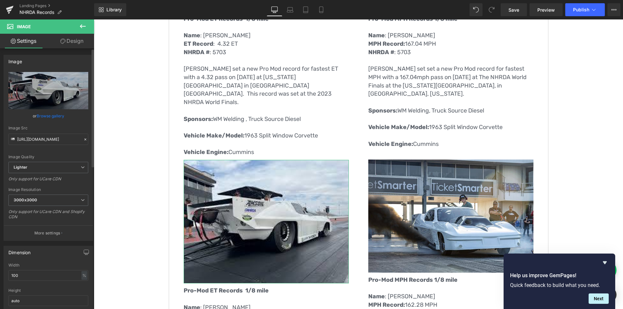
click at [54, 115] on link "Browse gallery" at bounding box center [51, 115] width 28 height 11
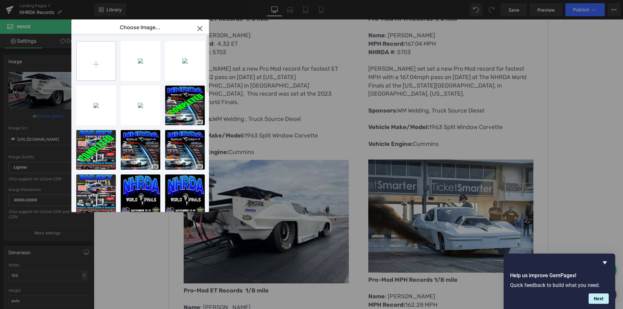
click at [94, 64] on input "file" at bounding box center [96, 61] width 39 height 39
type input "C:\fakepath\IMG_2002.jpg"
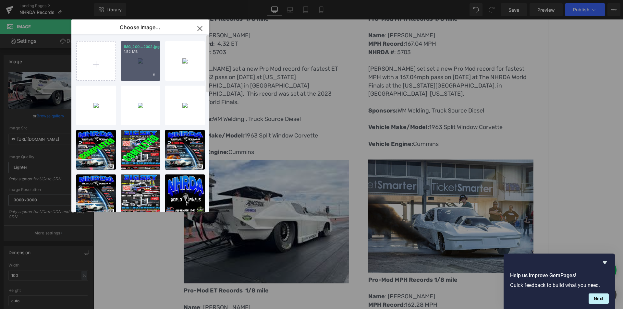
click at [136, 69] on div "IMG_200...2002.jpg 1.52 MB" at bounding box center [141, 61] width 40 height 40
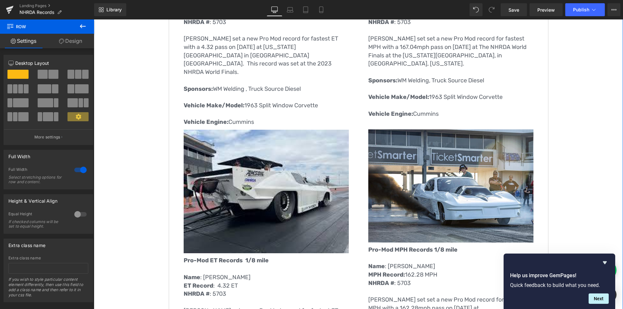
scroll to position [325, 0]
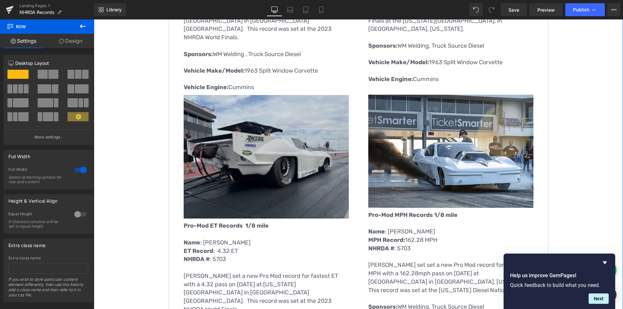
click at [251, 150] on div "Image" at bounding box center [266, 157] width 165 height 124
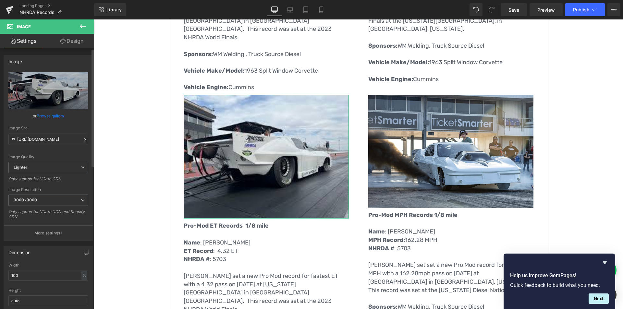
click at [45, 115] on link "Browse gallery" at bounding box center [51, 115] width 28 height 11
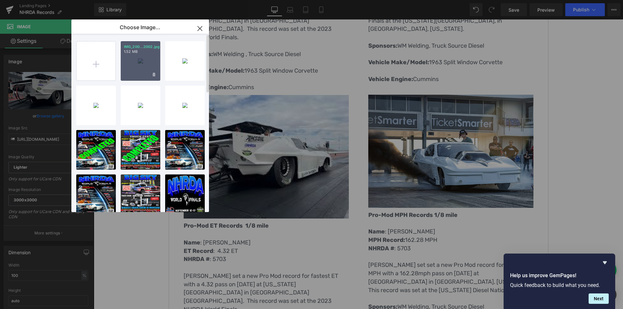
click at [140, 61] on div "IMG_200...2002.jpg 1.52 MB" at bounding box center [141, 61] width 40 height 40
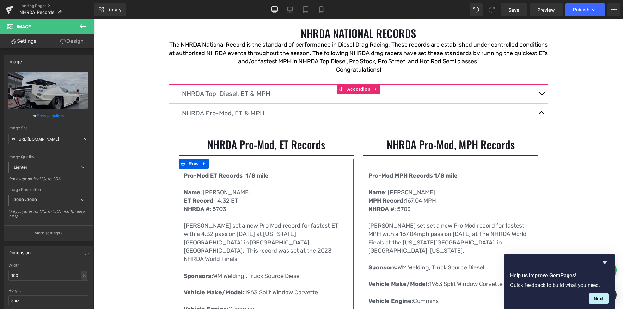
scroll to position [97, 0]
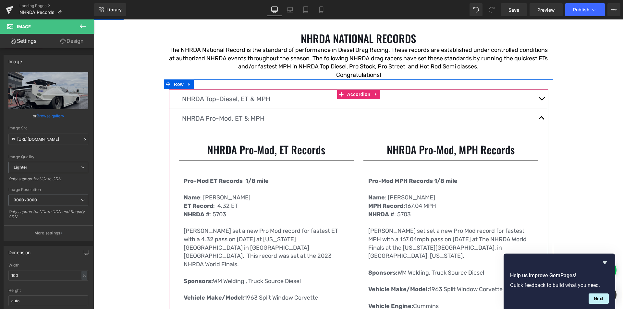
click at [538, 118] on button "button" at bounding box center [541, 118] width 13 height 19
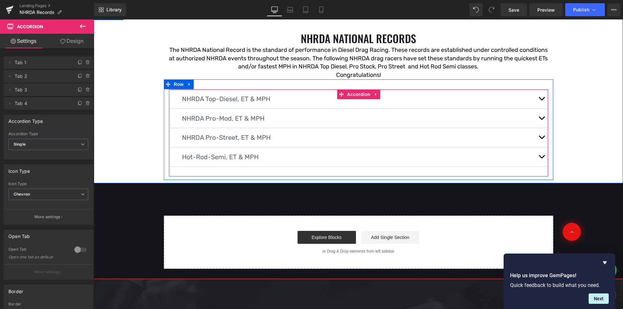
click at [538, 135] on button "button" at bounding box center [541, 137] width 13 height 19
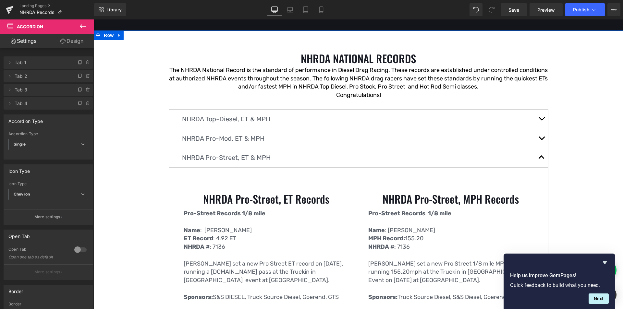
scroll to position [65, 0]
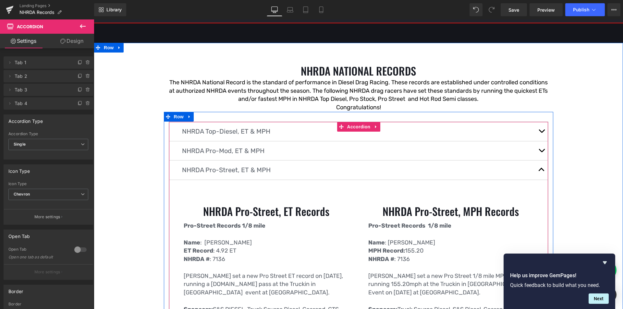
click at [538, 168] on button "button" at bounding box center [541, 170] width 13 height 19
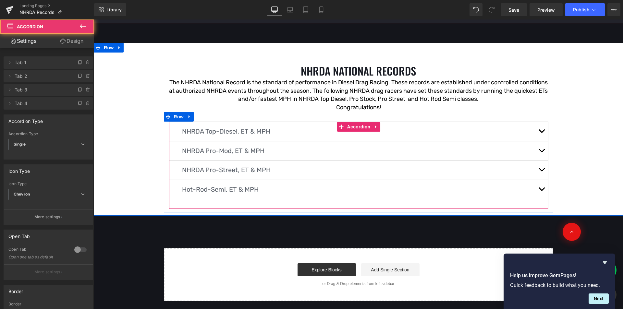
click at [542, 189] on button "button" at bounding box center [541, 189] width 13 height 19
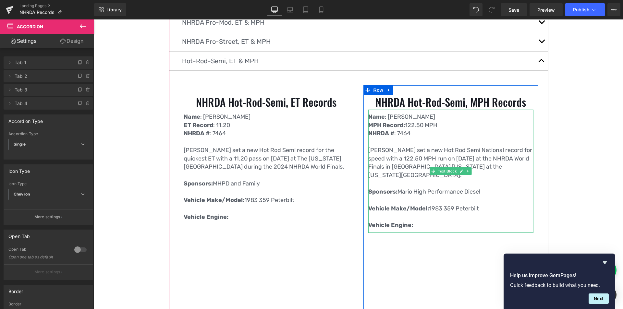
scroll to position [195, 0]
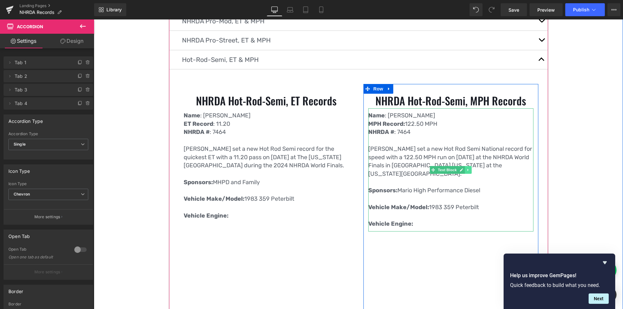
click at [469, 169] on link at bounding box center [468, 170] width 7 height 8
click at [463, 171] on icon at bounding box center [465, 170] width 4 height 4
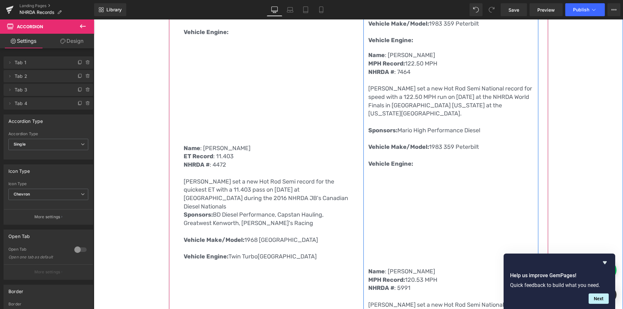
scroll to position [381, 0]
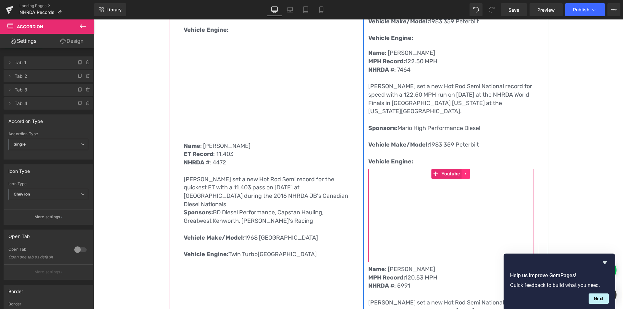
click at [465, 174] on icon at bounding box center [465, 174] width 1 height 3
click at [460, 172] on icon at bounding box center [462, 174] width 5 height 5
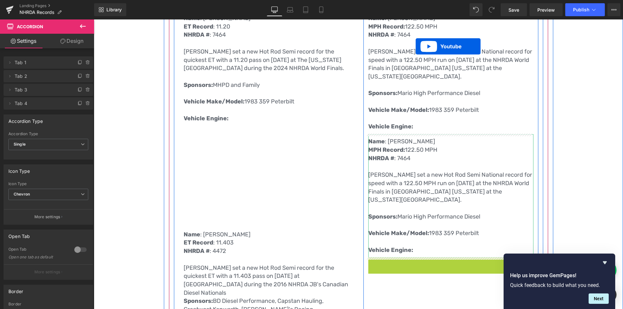
scroll to position [286, 0]
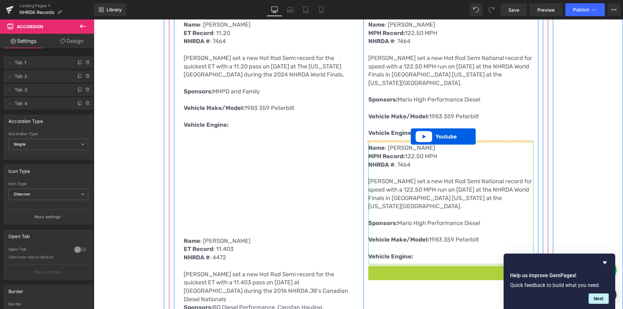
drag, startPoint x: 420, startPoint y: 117, endPoint x: 411, endPoint y: 137, distance: 21.5
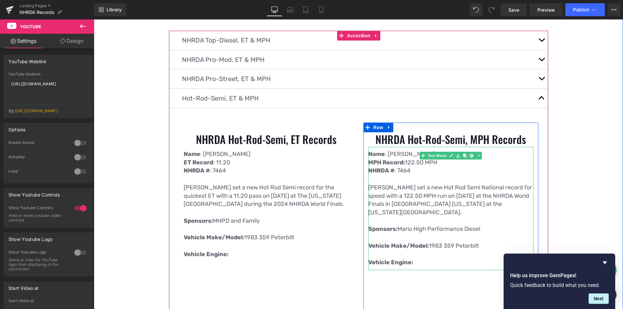
scroll to position [156, 0]
click at [423, 154] on span ": Dave Stewart" at bounding box center [410, 154] width 50 height 7
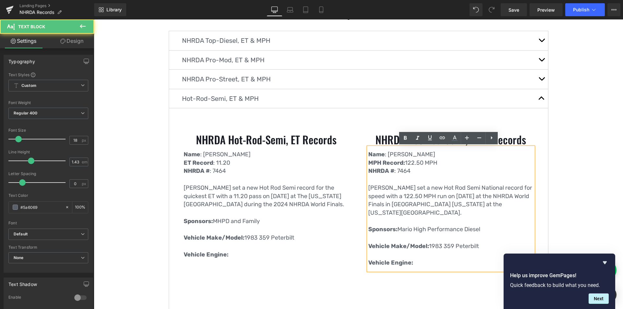
click at [423, 155] on span ": Dave Stewart" at bounding box center [410, 154] width 50 height 7
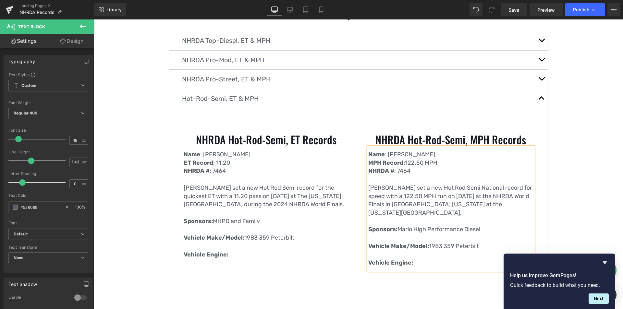
click at [413, 163] on p "MPH Record: 122.50 MPH" at bounding box center [451, 163] width 165 height 8
click at [408, 172] on p "NHRDA # : 7464" at bounding box center [451, 171] width 165 height 8
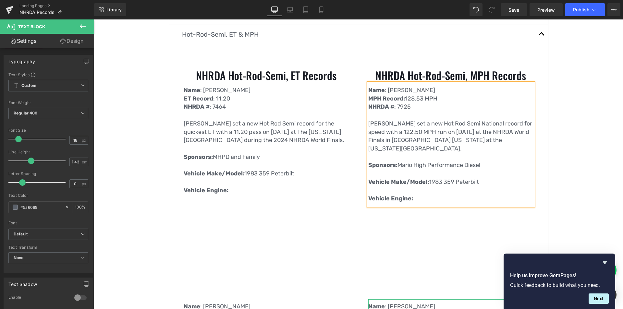
scroll to position [221, 0]
click at [402, 126] on p "Dave Stewart set a new Hot Rod Semi National record for speed with a 122.50 MPH…" at bounding box center [451, 135] width 165 height 33
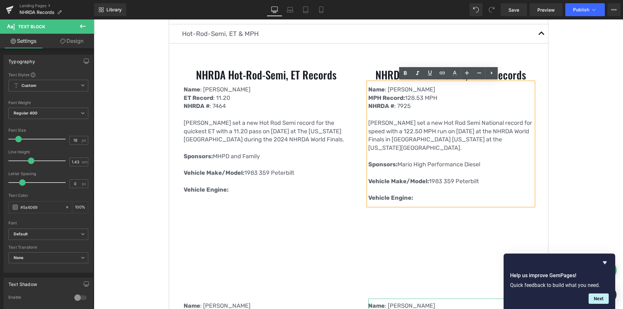
drag, startPoint x: 430, startPoint y: 90, endPoint x: 386, endPoint y: 90, distance: 44.2
click at [386, 90] on p "Name : Oscar Velasquez" at bounding box center [451, 90] width 165 height 8
click at [369, 124] on div "Name : Oscar Velasquez MPH Record: 128.53 MPH NHRDA # : 7925 Dave Stewart set a…" at bounding box center [451, 143] width 165 height 123
click at [369, 122] on p "Dave Stewart set a new Hot Rod Semi National record for speed with a 122.50 MPH…" at bounding box center [451, 135] width 165 height 33
click at [411, 130] on p "Oscar Velasquez set a new Hot Rod Semi National record for speed with a 122.50 …" at bounding box center [451, 135] width 165 height 33
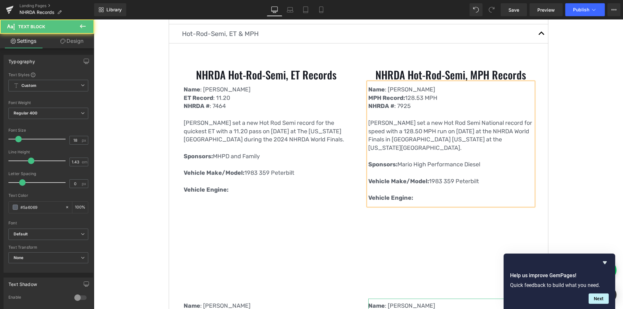
click at [421, 130] on p "Oscar Velasquez set a new Hot Rod Semi National record for speed with a 128.50 …" at bounding box center [451, 135] width 165 height 33
click at [492, 132] on p "Oscar Velasquez set a new Hot Rod Semi National record for speed with a 128.53 …" at bounding box center [451, 135] width 165 height 33
click at [515, 132] on p "Oscar Velasquez set a new Hot Rod Semi National record for speed with a 128.53 …" at bounding box center [451, 135] width 165 height 33
click at [443, 181] on p "Vehicle Make/Model: 1983 359 Peterbilt" at bounding box center [451, 182] width 165 height 8
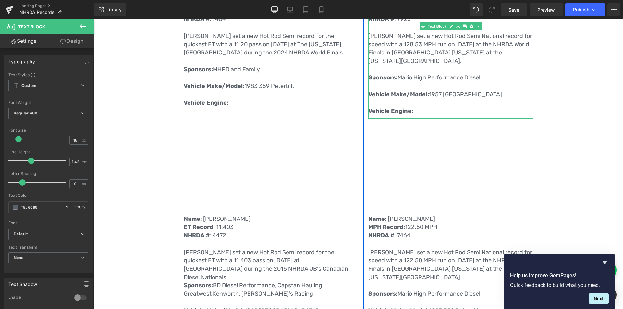
scroll to position [318, 0]
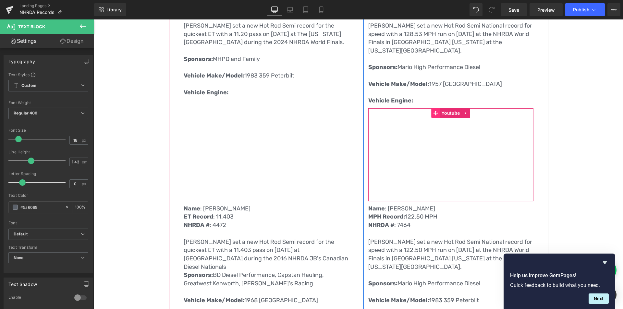
click at [434, 114] on icon at bounding box center [435, 113] width 5 height 5
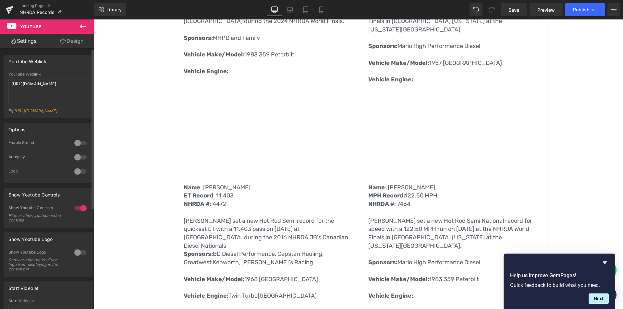
scroll to position [351, 0]
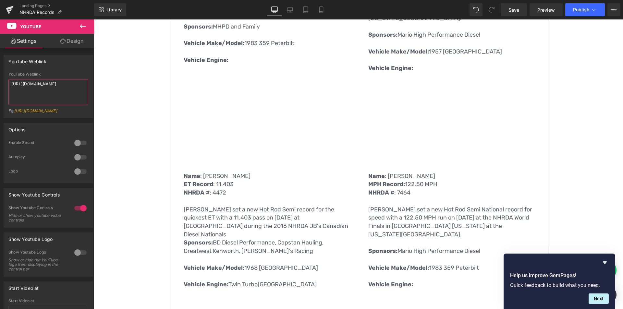
drag, startPoint x: 32, startPoint y: 85, endPoint x: -17, endPoint y: 84, distance: 49.7
click at [0, 84] on html "Youtube You are previewing how the will restyle your page. You can not edit Ele…" at bounding box center [311, 154] width 623 height 309
paste textarea "https://www.youtube.com/watch?v=CYCPBjnyw7A"
type textarea "https://www.youtube.com/watch?v=CYCPBjnyw7A"
click at [582, 11] on span "Publish" at bounding box center [581, 9] width 16 height 5
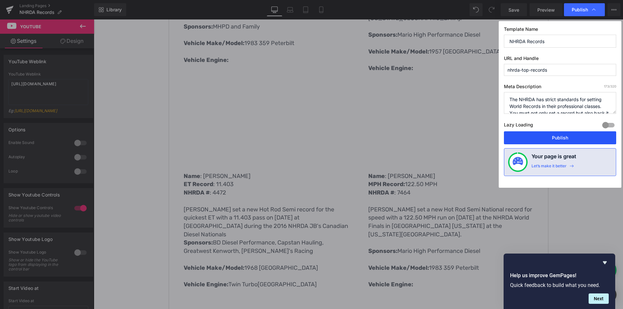
click at [540, 138] on button "Publish" at bounding box center [560, 138] width 112 height 13
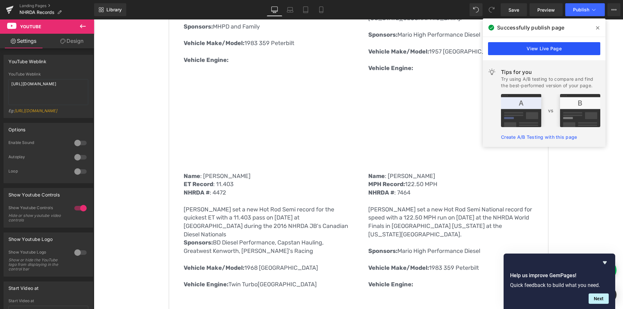
click at [556, 45] on link "View Live Page" at bounding box center [544, 48] width 112 height 13
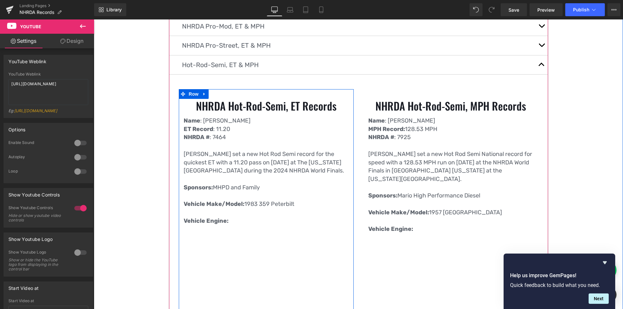
scroll to position [188, 0]
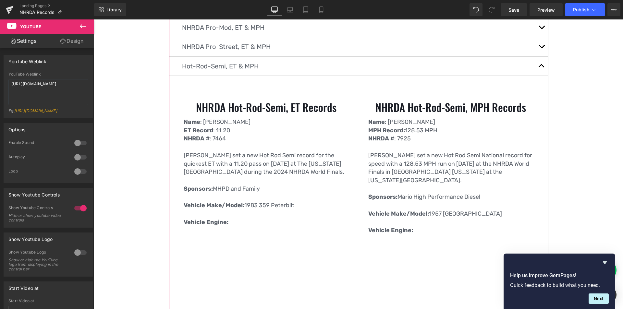
click at [536, 65] on button "button" at bounding box center [541, 66] width 13 height 19
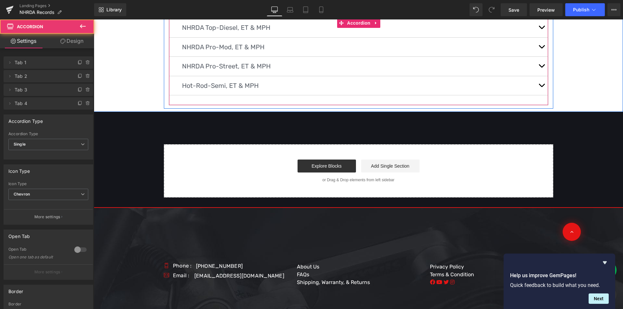
scroll to position [169, 0]
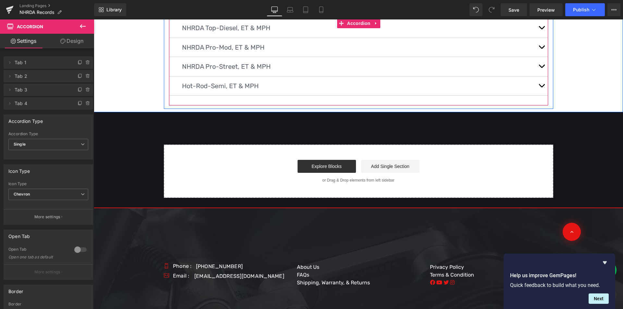
click at [537, 64] on button "button" at bounding box center [541, 66] width 13 height 19
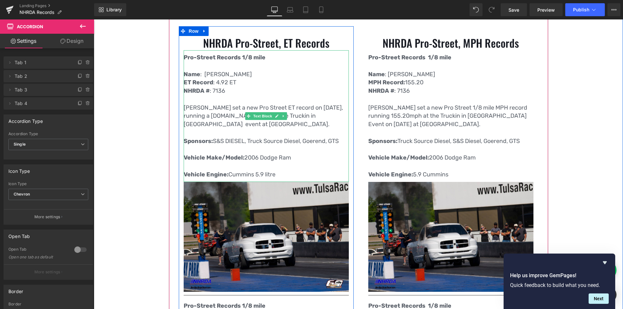
scroll to position [201, 0]
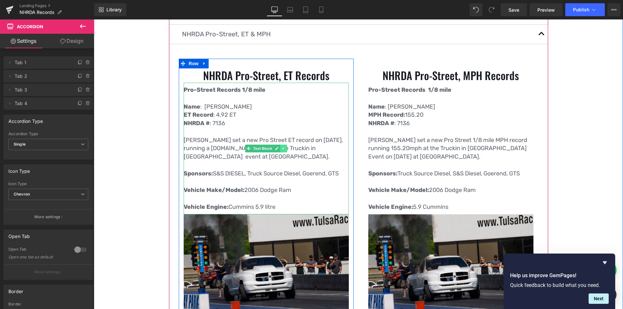
click at [281, 146] on link at bounding box center [284, 149] width 7 height 8
click at [277, 147] on link at bounding box center [280, 149] width 7 height 8
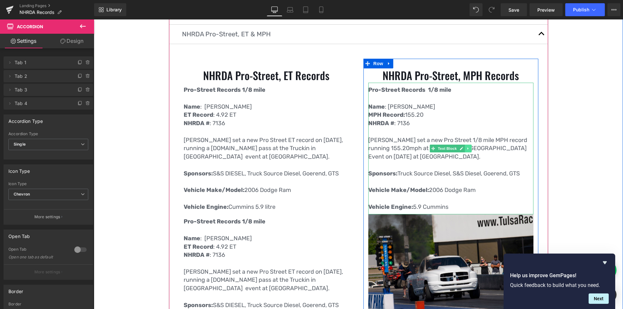
click at [465, 146] on link at bounding box center [468, 149] width 7 height 8
click at [463, 148] on icon at bounding box center [465, 149] width 4 height 4
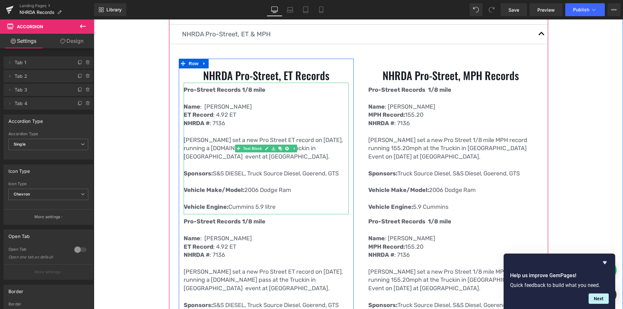
click at [192, 211] on p "Vehicle Engine: Cummins 5.9 litre" at bounding box center [266, 207] width 165 height 8
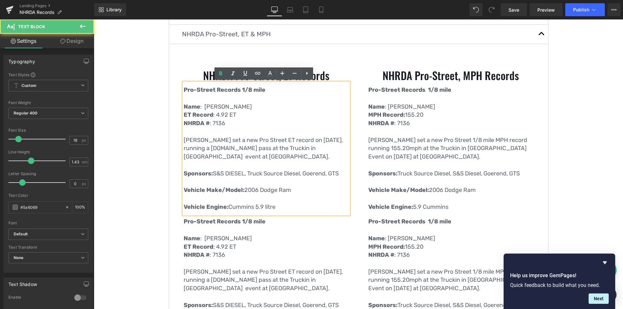
click at [214, 213] on div "Pro-Street Records 1/8 mile Name : Phillip Franklin ET Record : 4.92 ET NHRDA #…" at bounding box center [266, 149] width 165 height 132
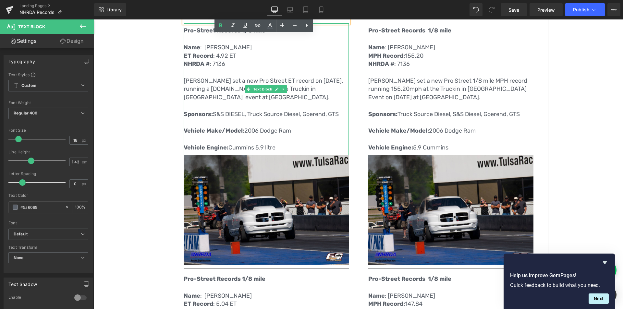
scroll to position [396, 0]
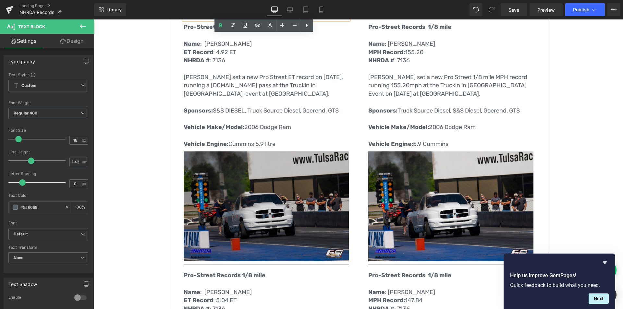
click at [277, 181] on img at bounding box center [266, 207] width 165 height 110
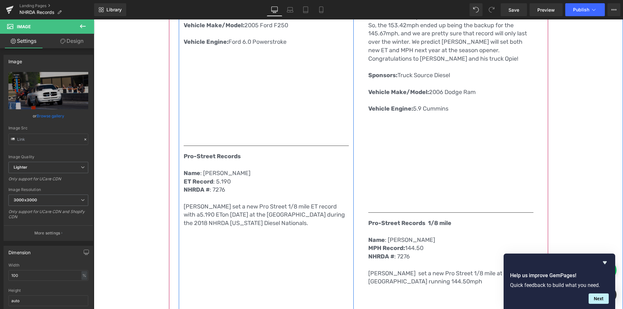
scroll to position [1013, 0]
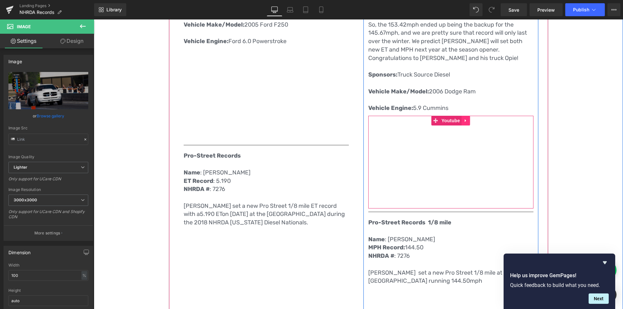
click at [465, 119] on icon at bounding box center [465, 120] width 1 height 3
click at [460, 119] on icon at bounding box center [462, 121] width 5 height 5
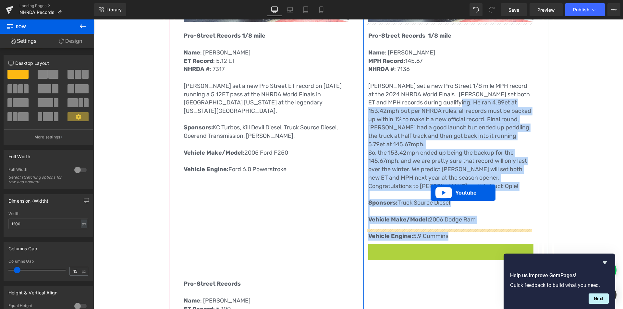
scroll to position [883, 0]
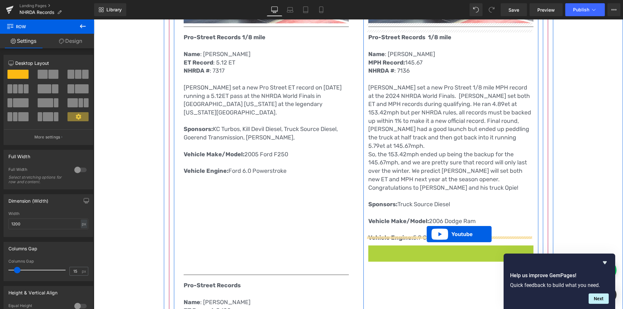
drag, startPoint x: 437, startPoint y: 152, endPoint x: 427, endPoint y: 234, distance: 83.4
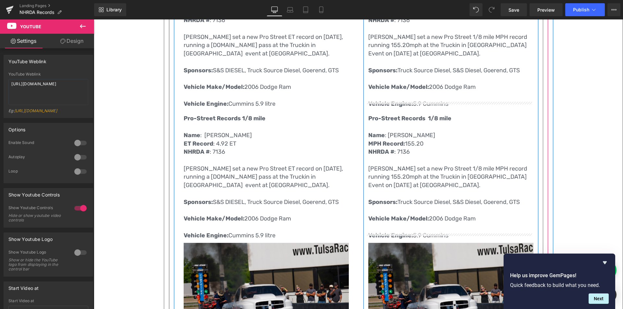
scroll to position [325, 0]
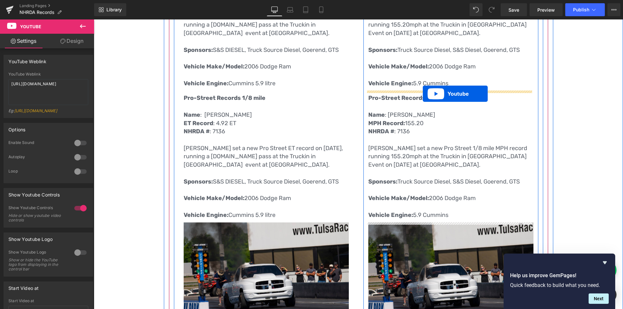
drag, startPoint x: 432, startPoint y: 145, endPoint x: 423, endPoint y: 94, distance: 52.1
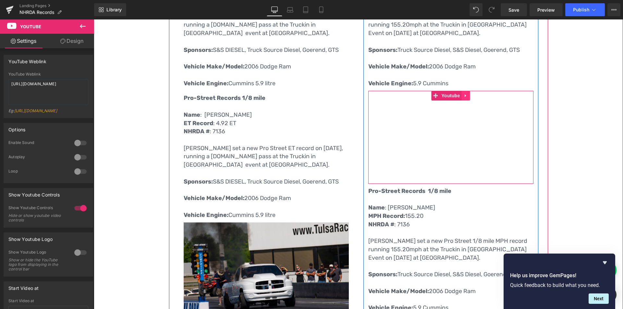
click at [465, 94] on icon at bounding box center [466, 96] width 5 height 5
click at [460, 95] on icon at bounding box center [462, 96] width 5 height 5
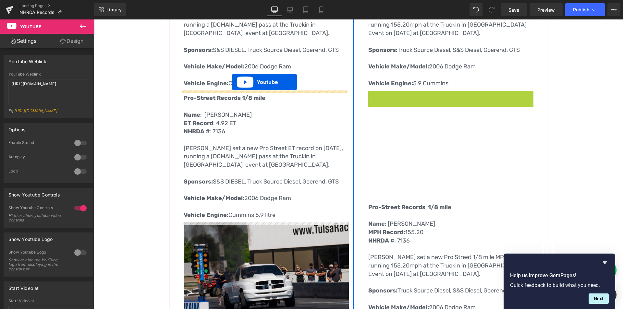
drag, startPoint x: 421, startPoint y: 94, endPoint x: 232, endPoint y: 82, distance: 189.0
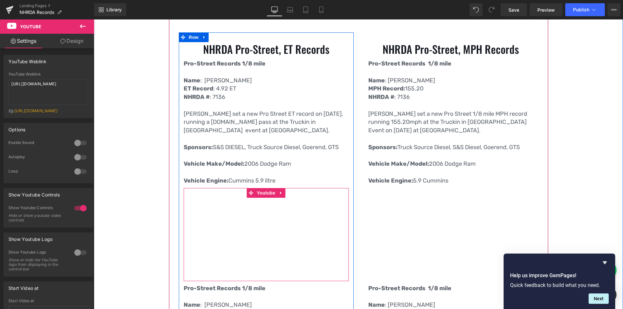
scroll to position [260, 0]
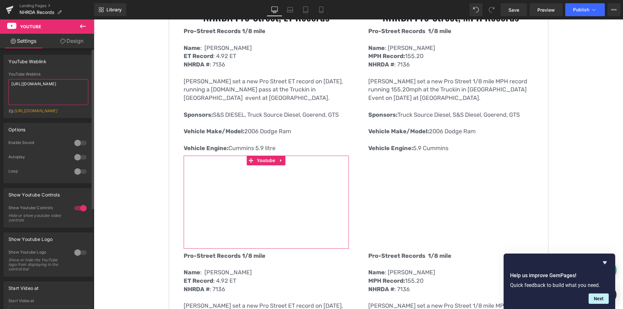
drag, startPoint x: 55, startPoint y: 91, endPoint x: 7, endPoint y: 77, distance: 49.2
click at [7, 77] on div "YouTube Weblink https://www.youtube.com/watch?v=aSQ0DNYvAmA Eg: https://www.you…" at bounding box center [48, 95] width 89 height 46
paste textarea "https://www.youtube.com/watch?v=xRfIikHFC3g"
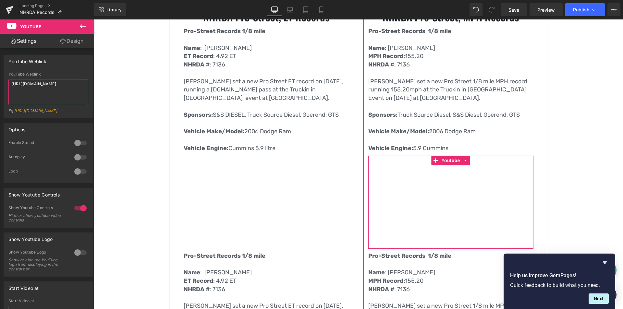
type textarea "https://www.youtube.com/watch?v=xRfIikHFC3g"
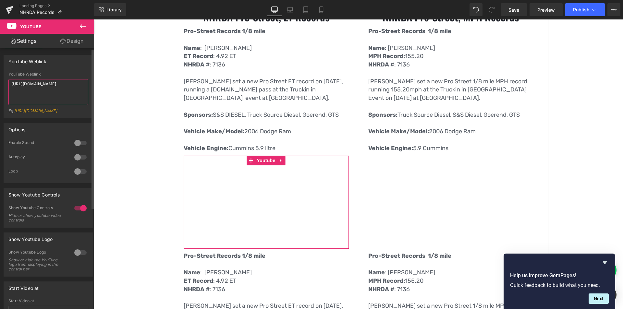
drag, startPoint x: 48, startPoint y: 92, endPoint x: 1, endPoint y: 78, distance: 49.3
click at [1, 78] on div "YouTube Weblink YouTube Weblink https://www.youtube.com/watch?v=xRfIikHFC3g Eg:…" at bounding box center [48, 84] width 97 height 68
paste textarea "https://www.youtube.com/watch?v=xRfIikHFC3g"
type textarea "https://www.youtube.com/watch?v=xRfIikHFC3g"
drag, startPoint x: 45, startPoint y: 92, endPoint x: 1, endPoint y: 75, distance: 47.0
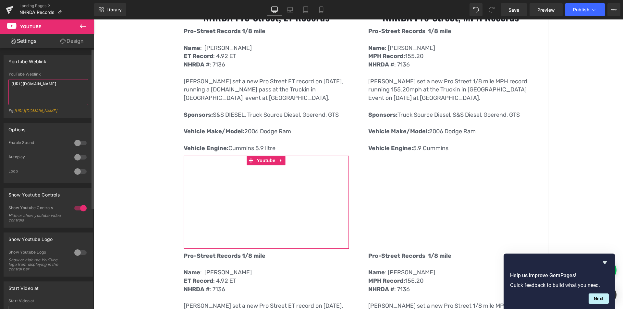
click at [1, 75] on div "YouTube Weblink YouTube Weblink https://www.youtube.com/watch?v=xRfIikHFC3g Eg:…" at bounding box center [48, 84] width 97 height 68
paste textarea "https://www.youtube.com/watch?v=xRfIikHFC3g"
type textarea "https://www.youtube.com/watch?v=xRfIikHFC3g"
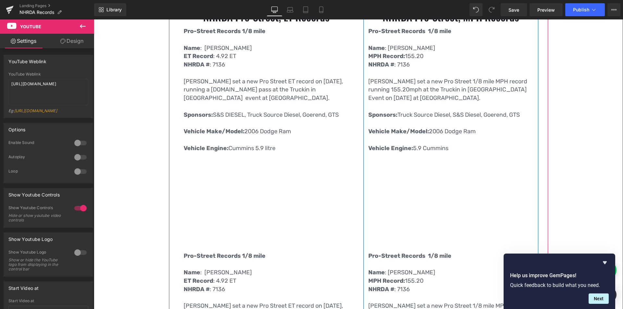
click at [481, 128] on p "Vehicle Make/Model: 2006 Dodge Ram" at bounding box center [451, 132] width 165 height 8
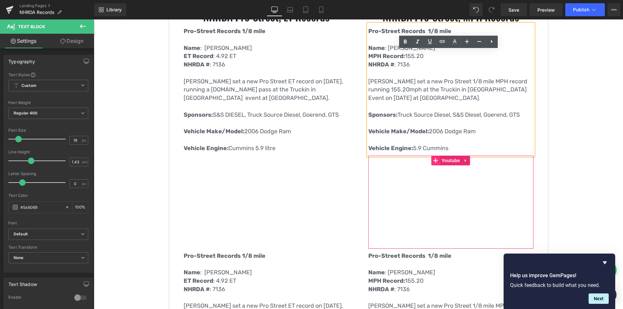
click at [433, 163] on icon at bounding box center [435, 160] width 5 height 5
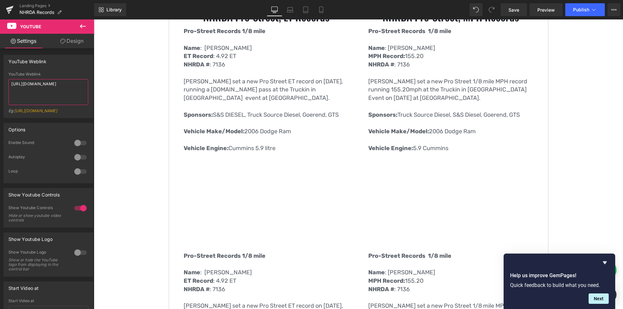
drag, startPoint x: 50, startPoint y: 90, endPoint x: -42, endPoint y: 76, distance: 92.6
click at [0, 76] on html "Youtube You are previewing how the will restyle your page. You can not edit Ele…" at bounding box center [311, 154] width 623 height 309
paste textarea "https://www.youtube.com/watch?v=xRfIikHFC3g"
type textarea "https://www.youtube.com/watch?v=xRfIikHFC3g"
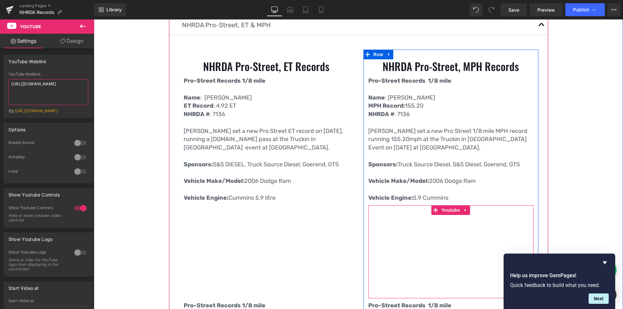
scroll to position [195, 0]
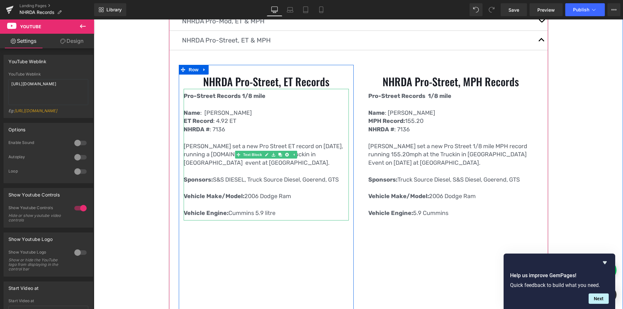
click at [221, 122] on p "ET Record : 4.92 ET" at bounding box center [266, 121] width 165 height 8
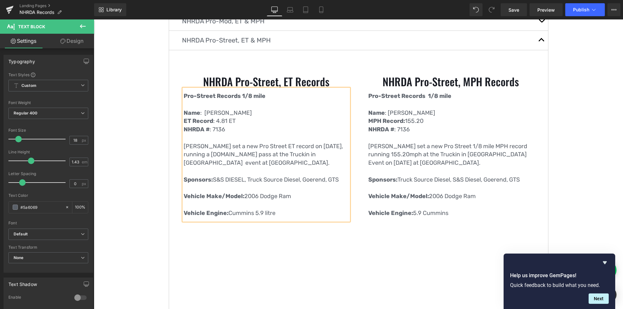
click at [337, 148] on p "Phillip Franklin set a new Pro Street ET record on May 17th, 2025, running a 4.…" at bounding box center [266, 155] width 165 height 25
click at [251, 156] on p "Phillip Franklin set a new Pro Street ET record on September 13th, 2025, runnin…" at bounding box center [266, 155] width 165 height 25
click at [276, 162] on p "Phillip Franklin set a new Pro Street ET record on September 13th, 2025, runnin…" at bounding box center [266, 155] width 165 height 25
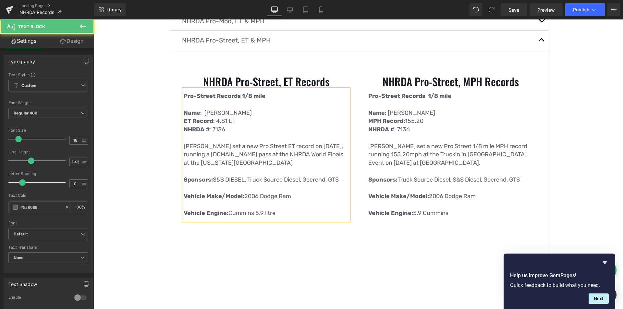
click at [326, 180] on span "S&S DIESEL, Truck Source Diesel, Goerend, GTS" at bounding box center [276, 179] width 126 height 7
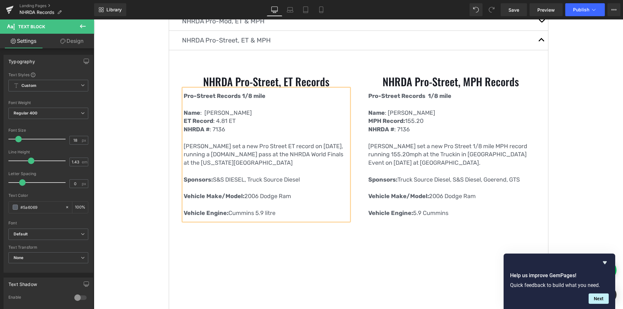
click at [273, 207] on p at bounding box center [266, 205] width 165 height 8
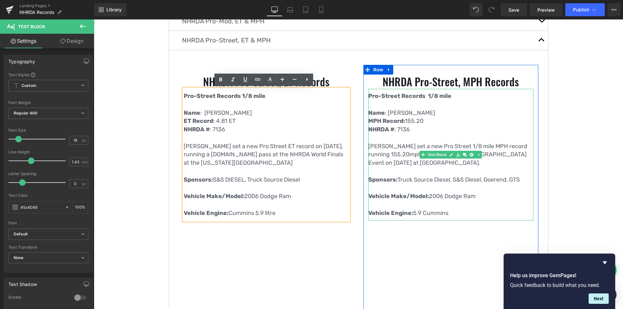
click at [470, 172] on p at bounding box center [451, 172] width 165 height 8
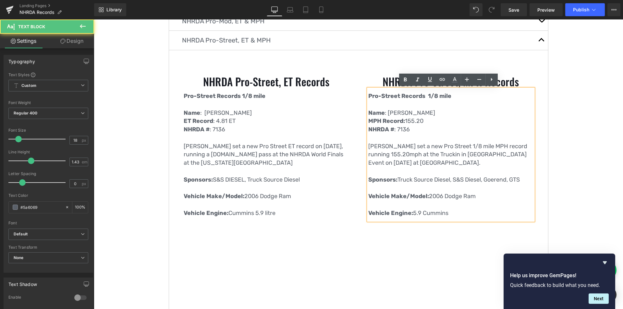
click at [397, 154] on p "Phillip Franklin set a new Pro Street 1/8 mile MPH record running 155.20mph at …" at bounding box center [451, 155] width 165 height 25
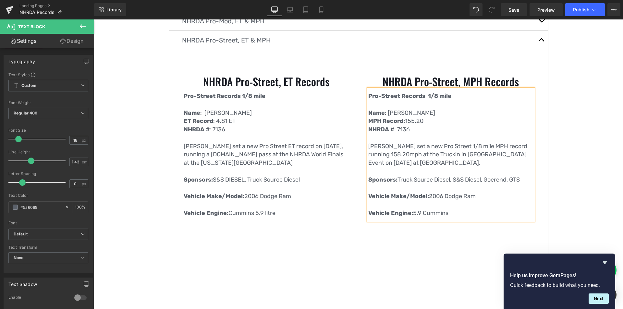
click at [405, 156] on p "Phillip Franklin set a new Pro Street 1/8 mile MPH record running 158.20mph at …" at bounding box center [451, 155] width 165 height 25
click at [459, 162] on p "Phillip Franklin set a new Pro Street 1/8 mile MPH record running 158.04mph at …" at bounding box center [451, 155] width 165 height 25
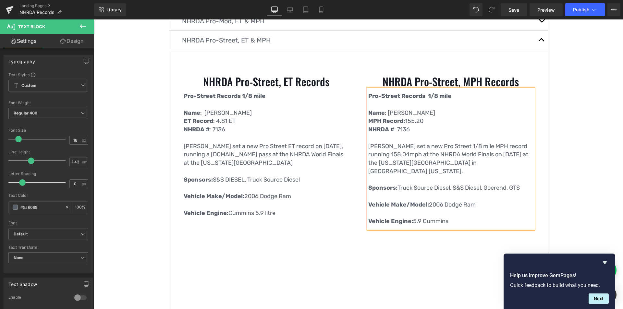
click at [522, 184] on p "Sponsors: Truck Source Diesel, S&S Diesel, Goerend, GTS" at bounding box center [451, 188] width 165 height 8
click at [412, 125] on p "MPH Record: 155.20" at bounding box center [451, 121] width 165 height 8
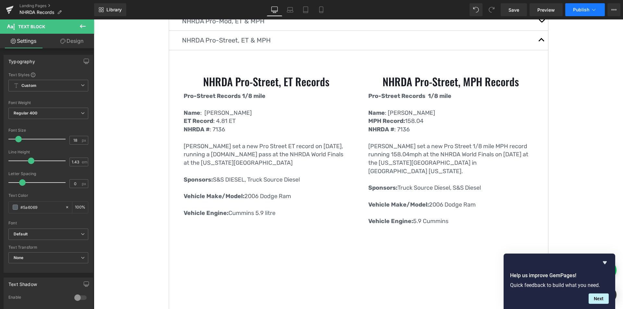
click at [577, 10] on span "Publish" at bounding box center [581, 9] width 16 height 5
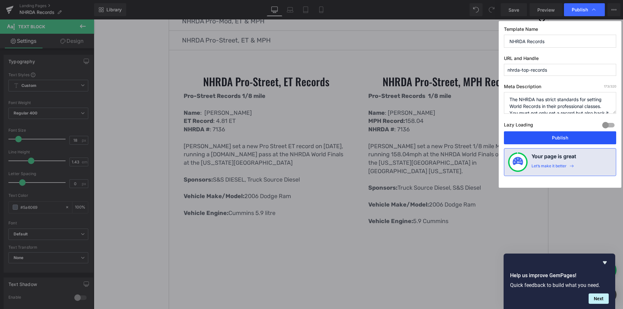
click at [543, 134] on button "Publish" at bounding box center [560, 138] width 112 height 13
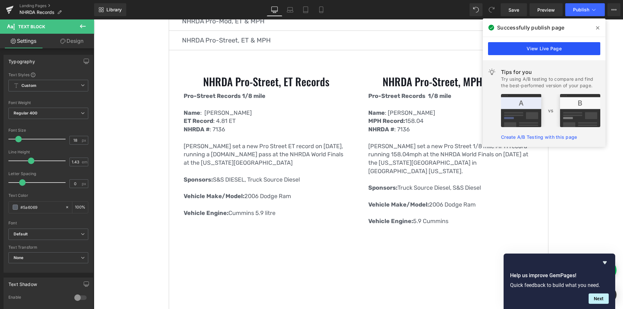
click at [578, 46] on link "View Live Page" at bounding box center [544, 48] width 112 height 13
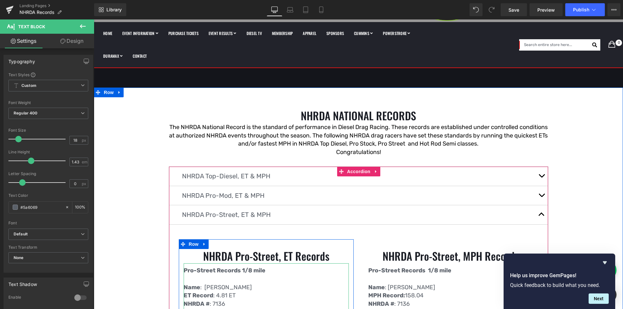
scroll to position [0, 0]
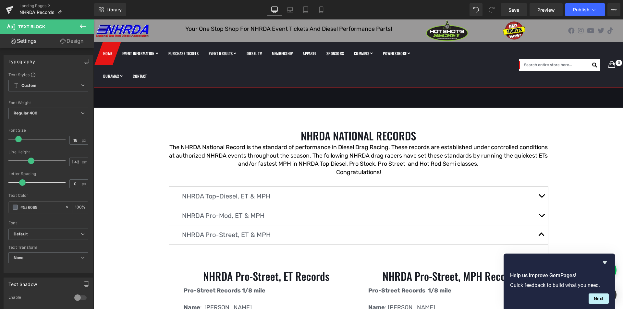
click at [105, 51] on span "Home" at bounding box center [107, 54] width 9 height 6
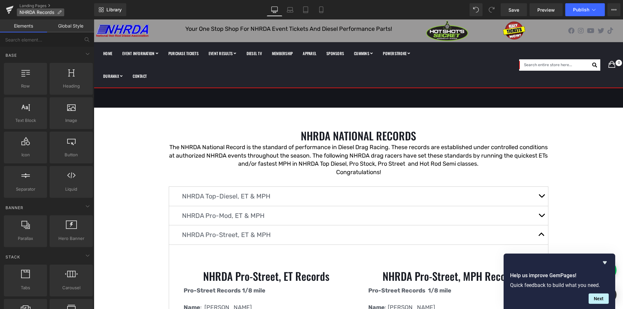
click at [29, 12] on span "NHRDA Records" at bounding box center [36, 12] width 35 height 5
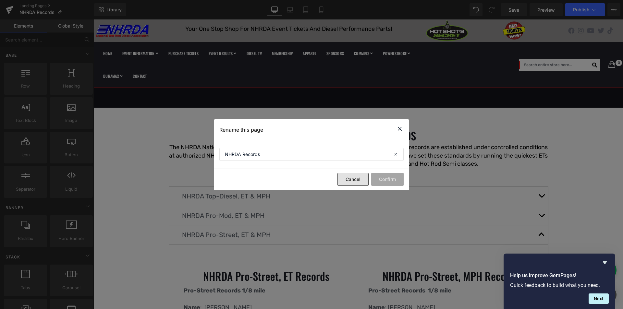
click at [356, 178] on button "Cancel" at bounding box center [353, 179] width 31 height 13
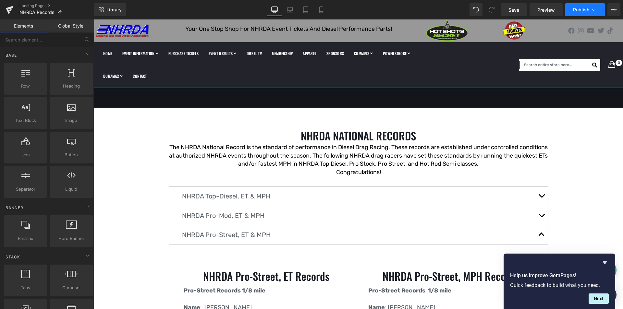
click at [581, 7] on span "Publish" at bounding box center [581, 9] width 16 height 5
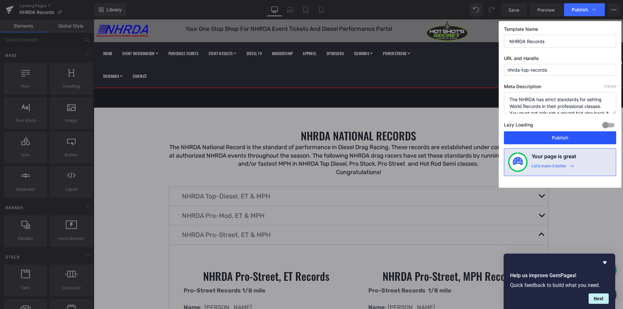
click at [538, 134] on button "Publish" at bounding box center [560, 138] width 112 height 13
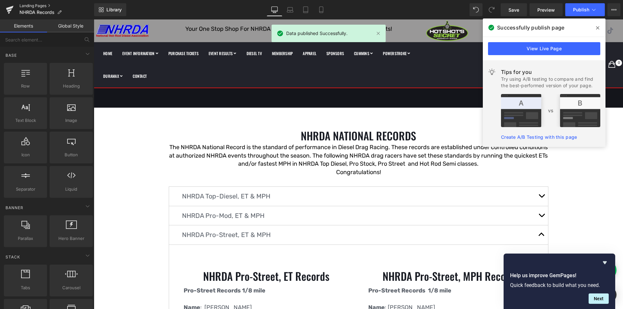
click at [44, 5] on link "Landing Pages" at bounding box center [56, 5] width 75 height 5
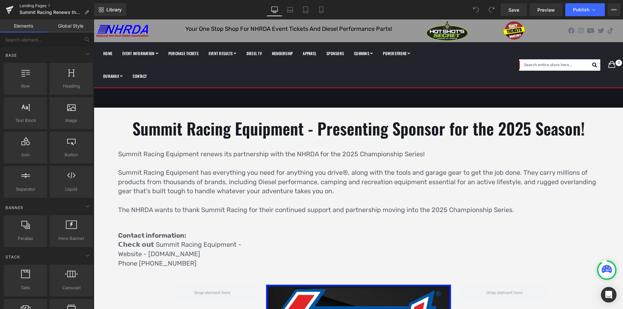
click at [33, 5] on link "Landing Pages" at bounding box center [56, 5] width 75 height 5
